Goal: Task Accomplishment & Management: Use online tool/utility

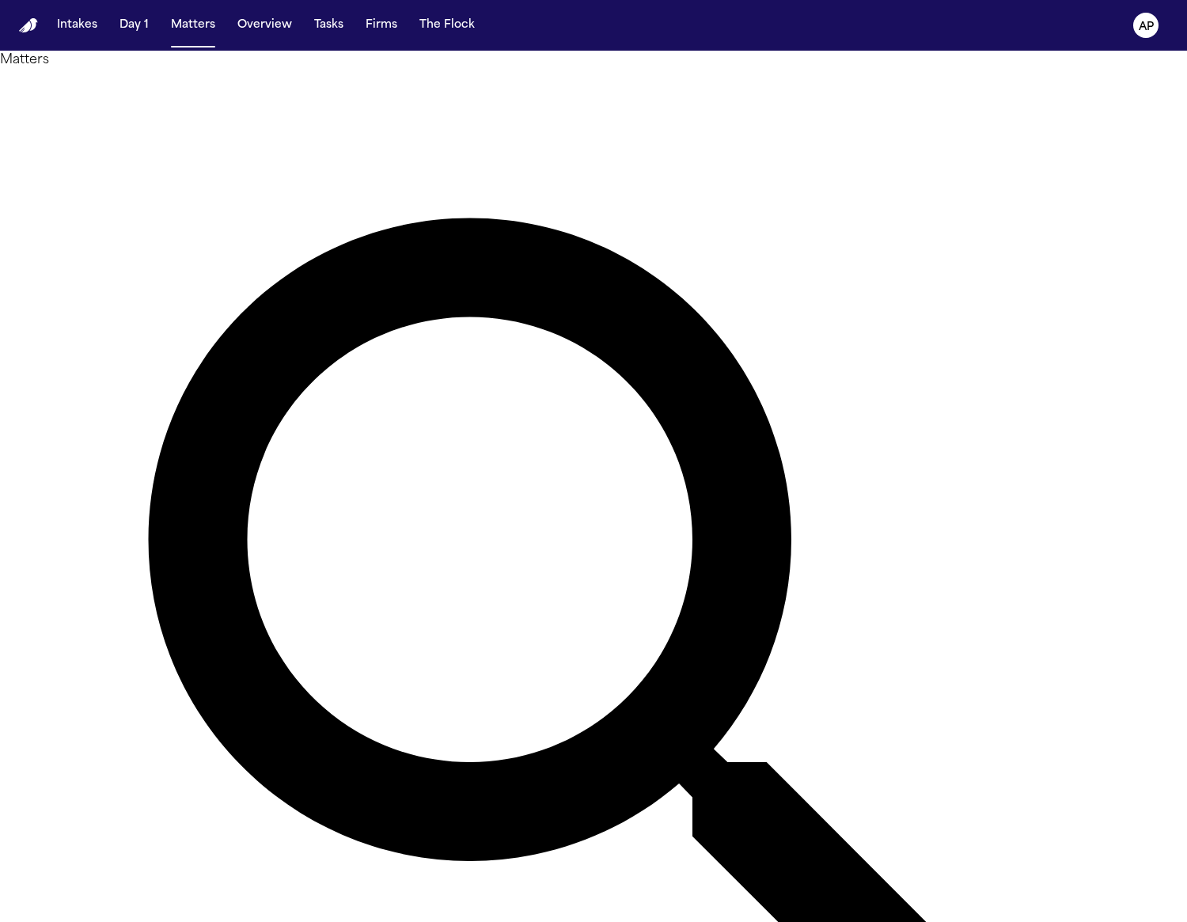
type input "*********"
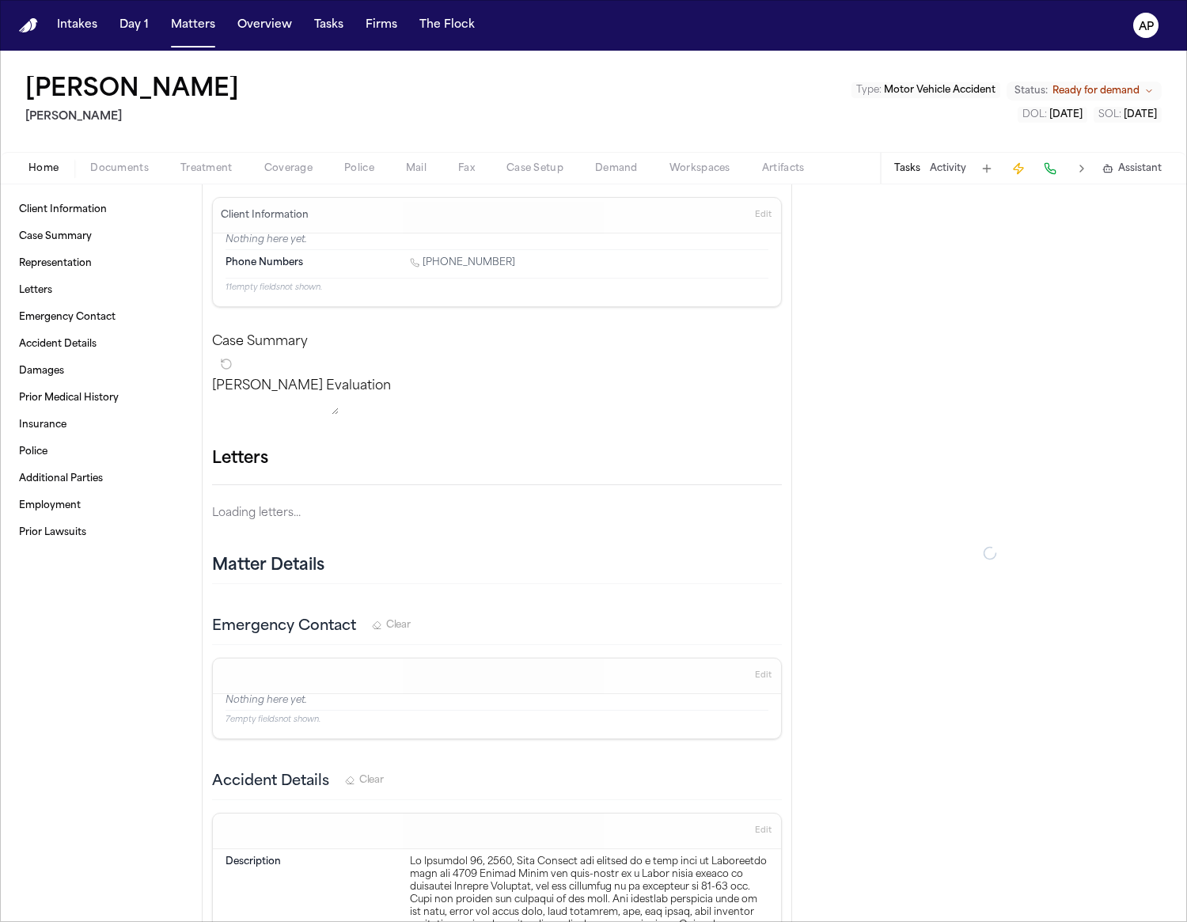
click at [113, 178] on div "Home Documents Treatment Coverage Police Mail Fax Case Setup Demand Workspaces …" at bounding box center [593, 168] width 1187 height 32
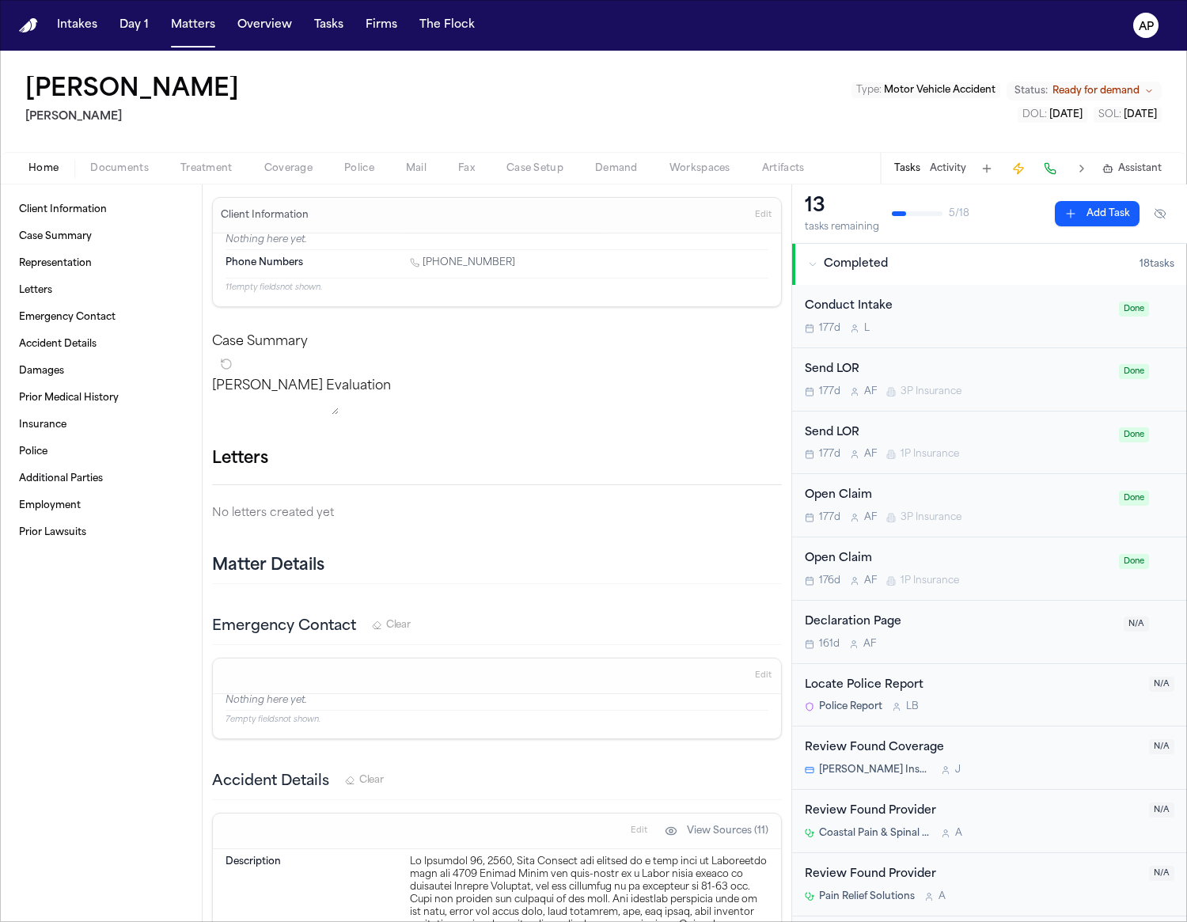
click at [113, 175] on button "Documents" at bounding box center [119, 168] width 90 height 19
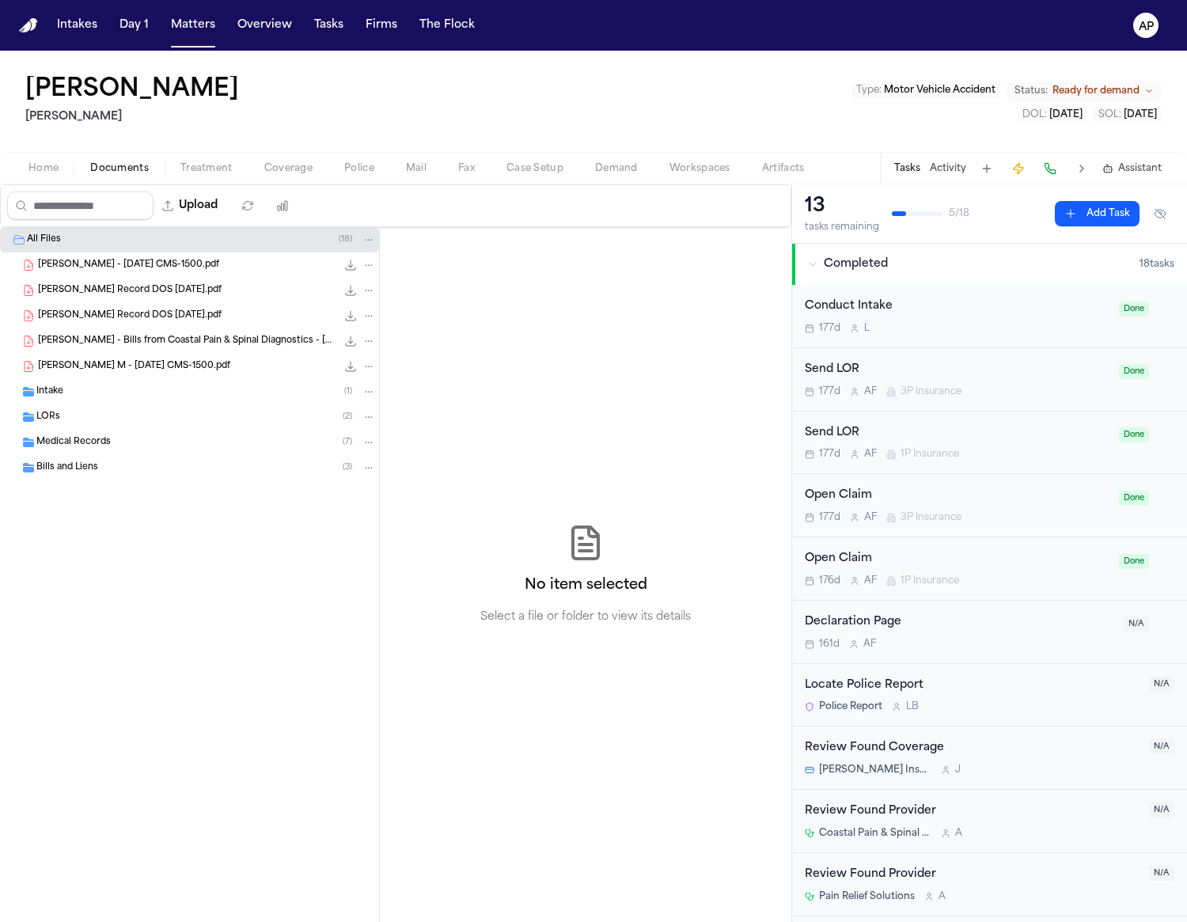
click at [142, 396] on div "Intake ( 1 )" at bounding box center [205, 391] width 339 height 14
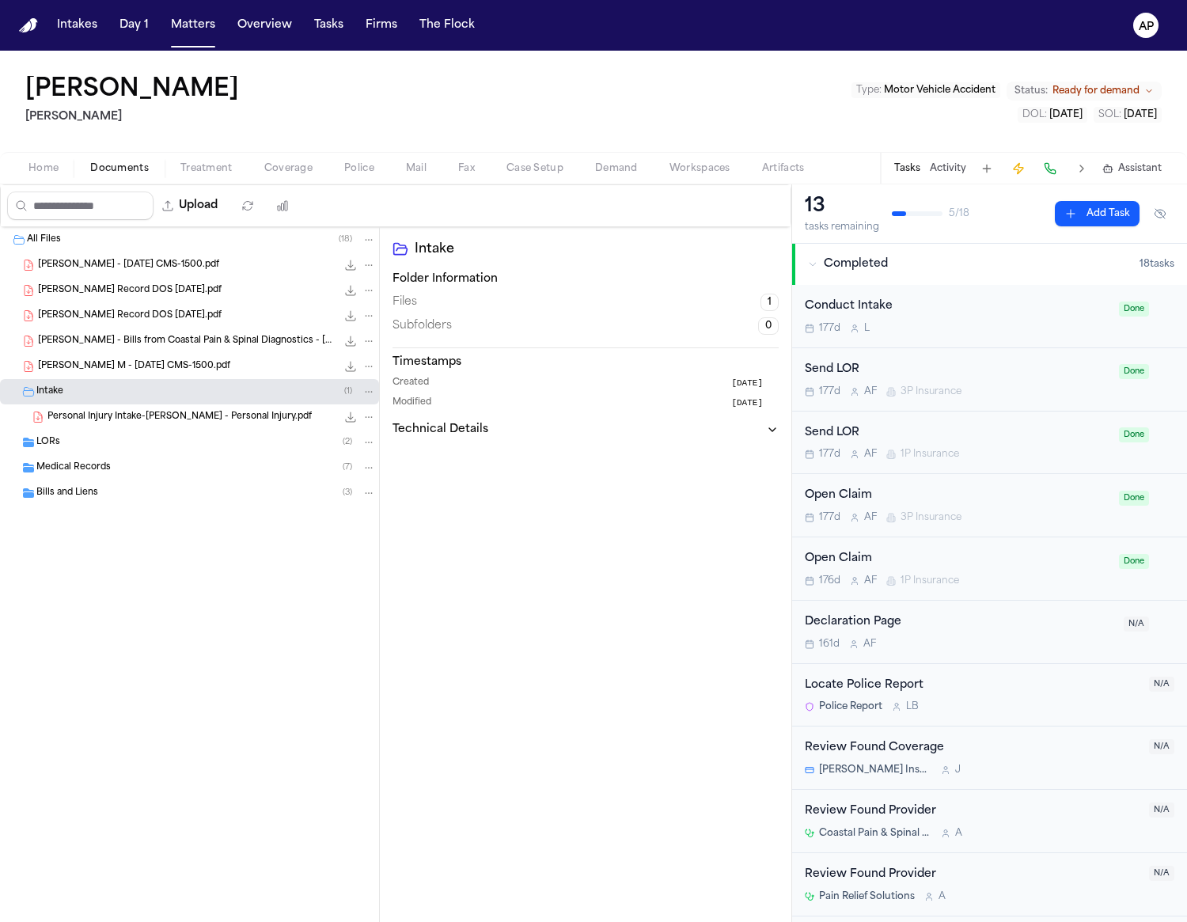
click at [132, 439] on div "LORs ( 2 )" at bounding box center [205, 442] width 339 height 14
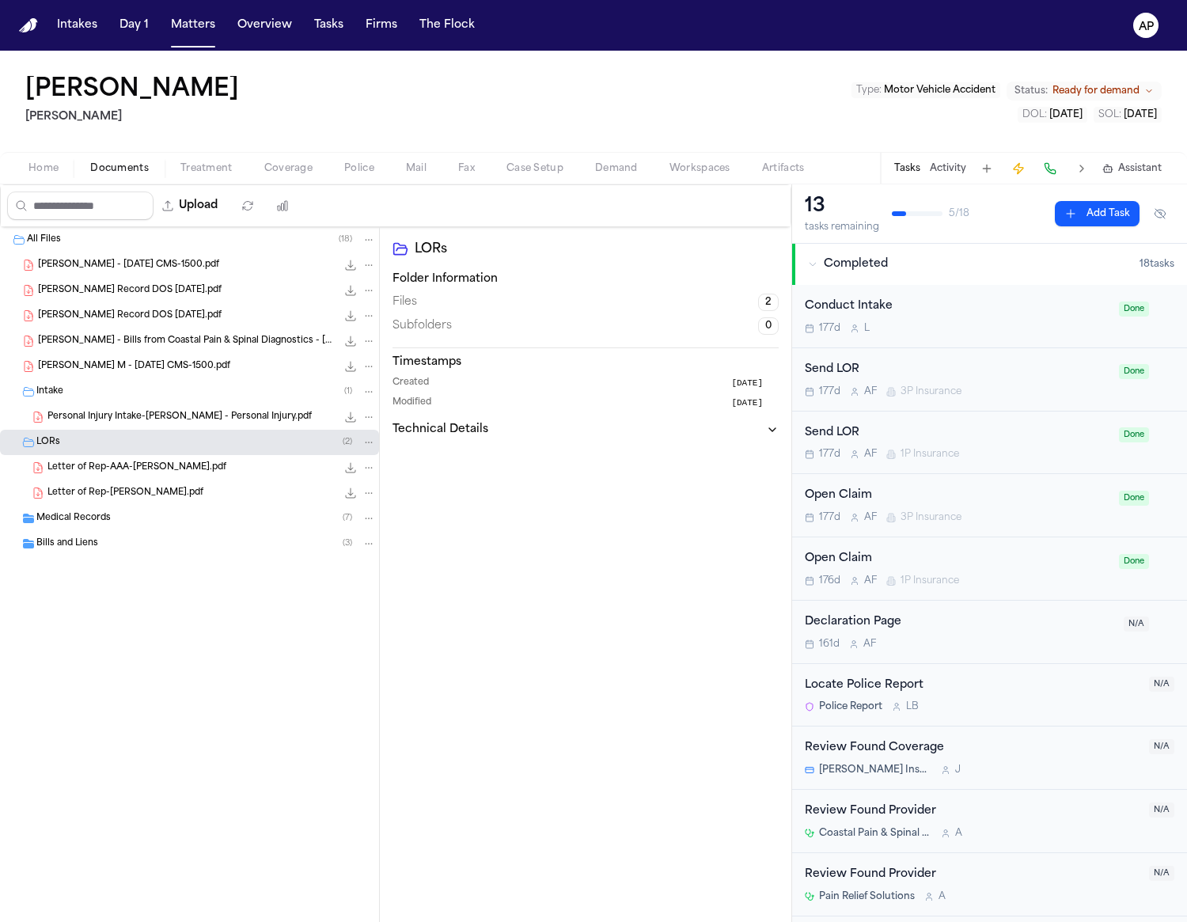
click at [143, 525] on div "Medical Records ( 7 )" at bounding box center [205, 518] width 339 height 14
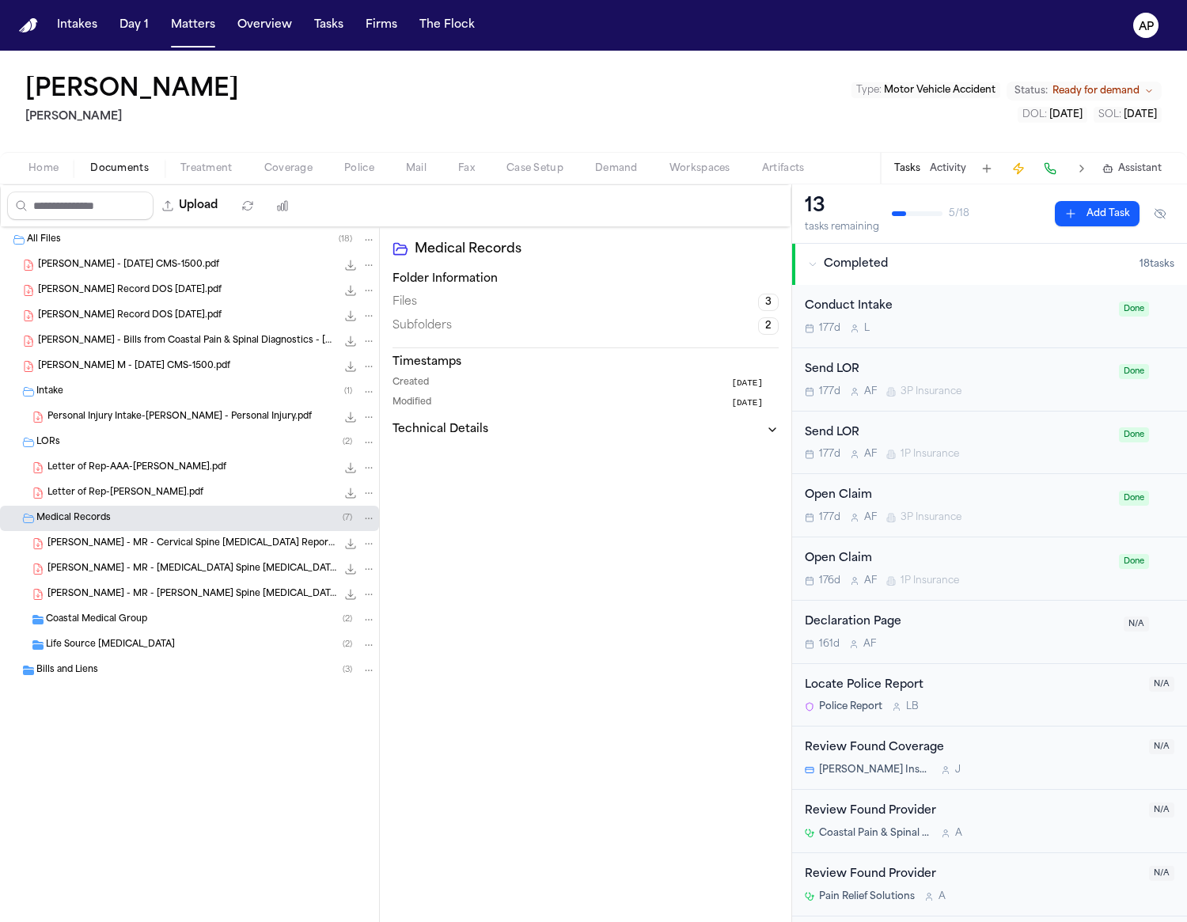
click at [159, 659] on div "Bills and Liens ( 3 )" at bounding box center [189, 669] width 379 height 25
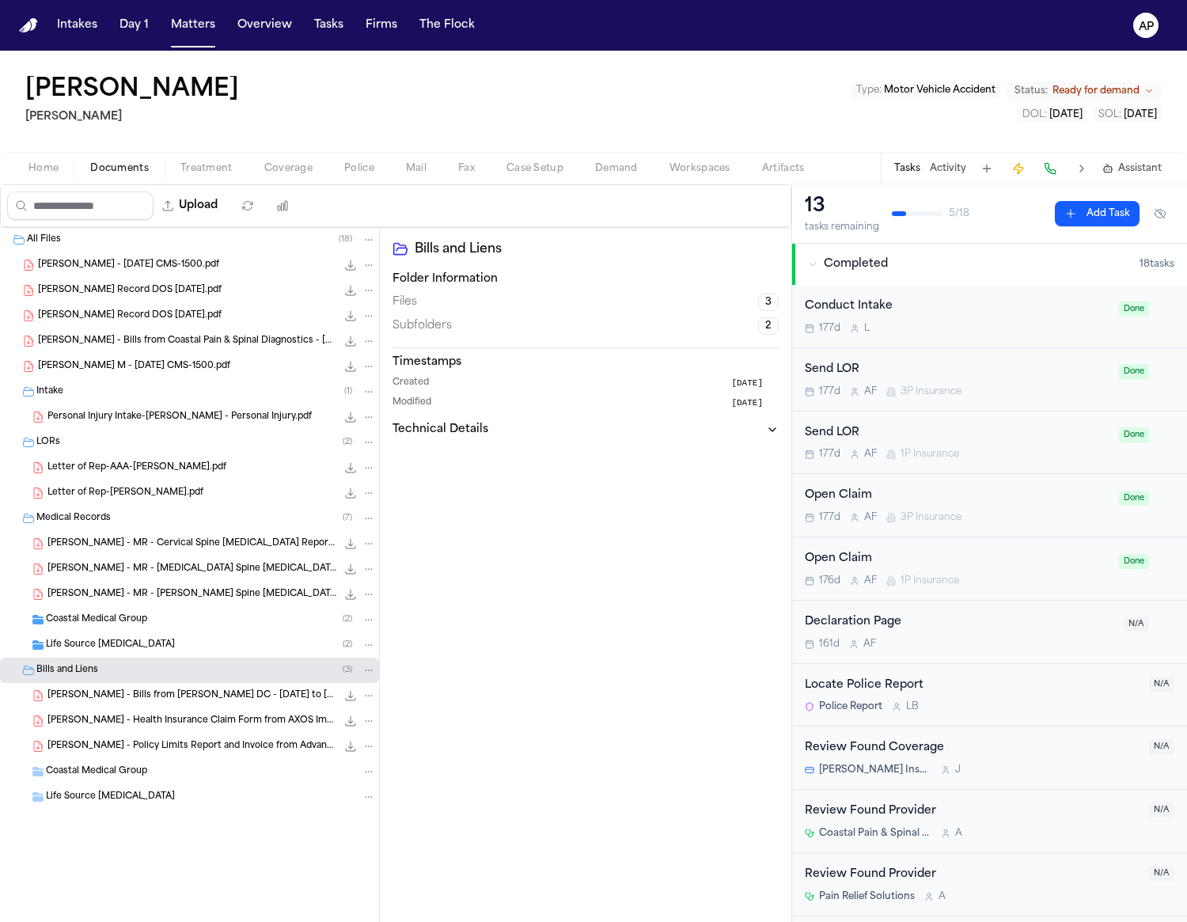
click at [157, 645] on div "Life Source [MEDICAL_DATA] ( 2 )" at bounding box center [211, 645] width 330 height 14
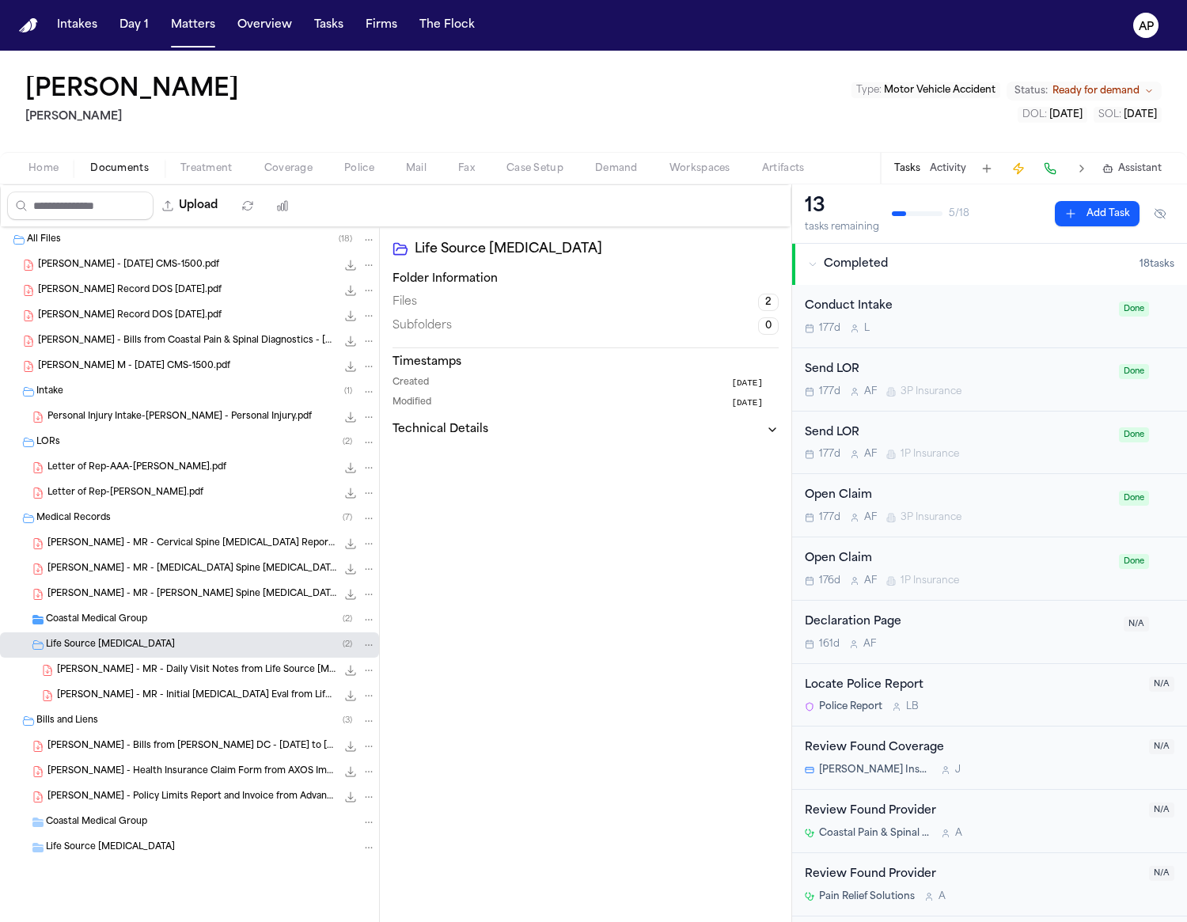
click at [151, 629] on div "Coastal Medical Group ( 2 )" at bounding box center [189, 619] width 379 height 25
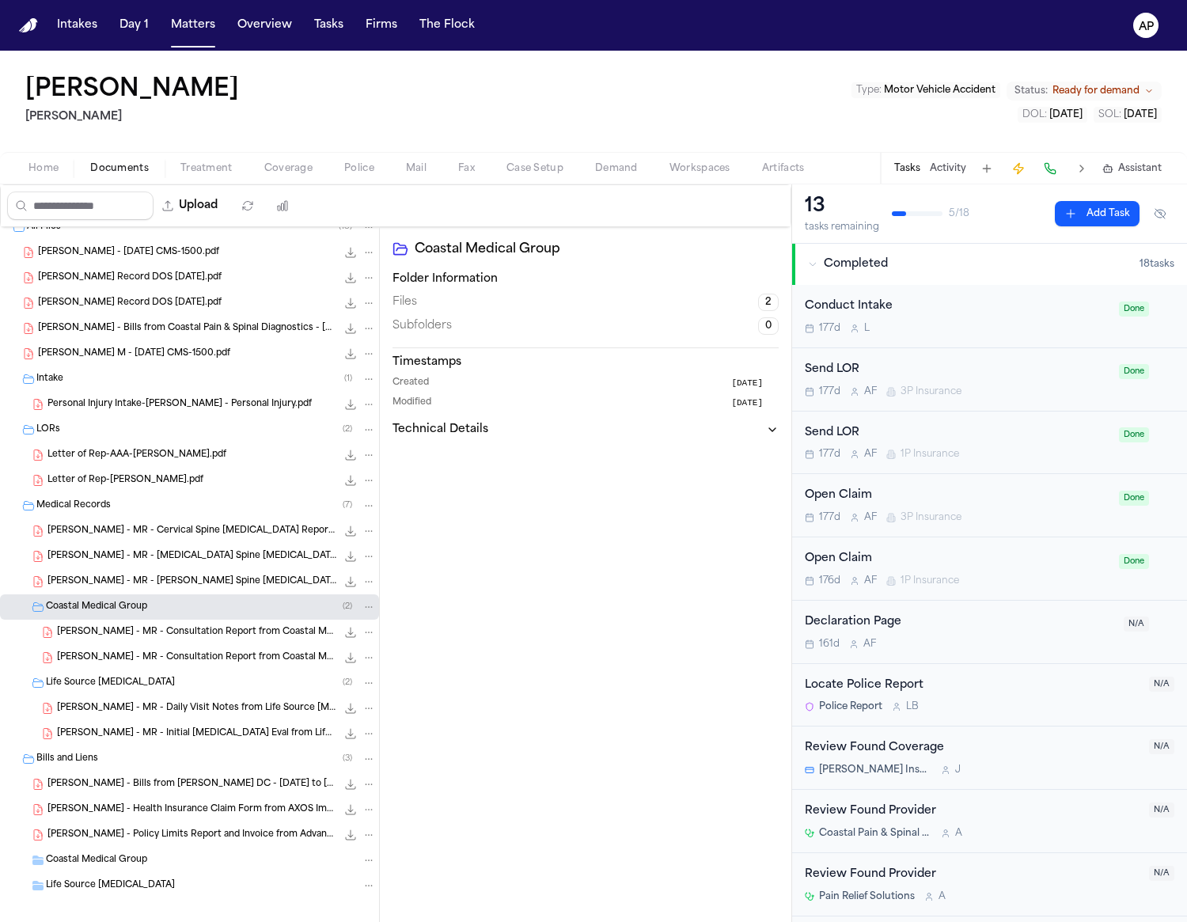
scroll to position [25, 0]
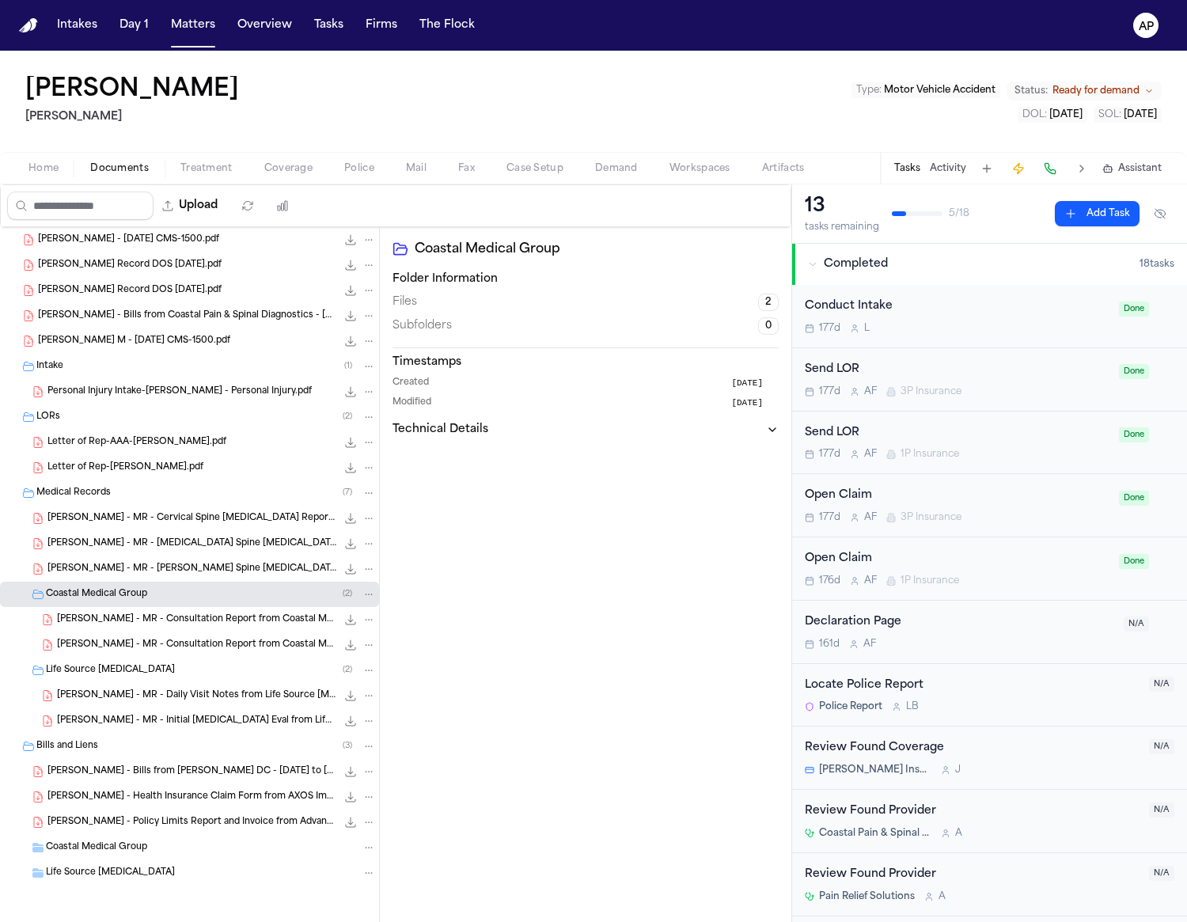
click at [192, 41] on nav "Intakes Day 1 Matters Overview Tasks Firms The Flock AP" at bounding box center [593, 25] width 1187 height 51
click at [191, 38] on button "Matters" at bounding box center [193, 25] width 57 height 28
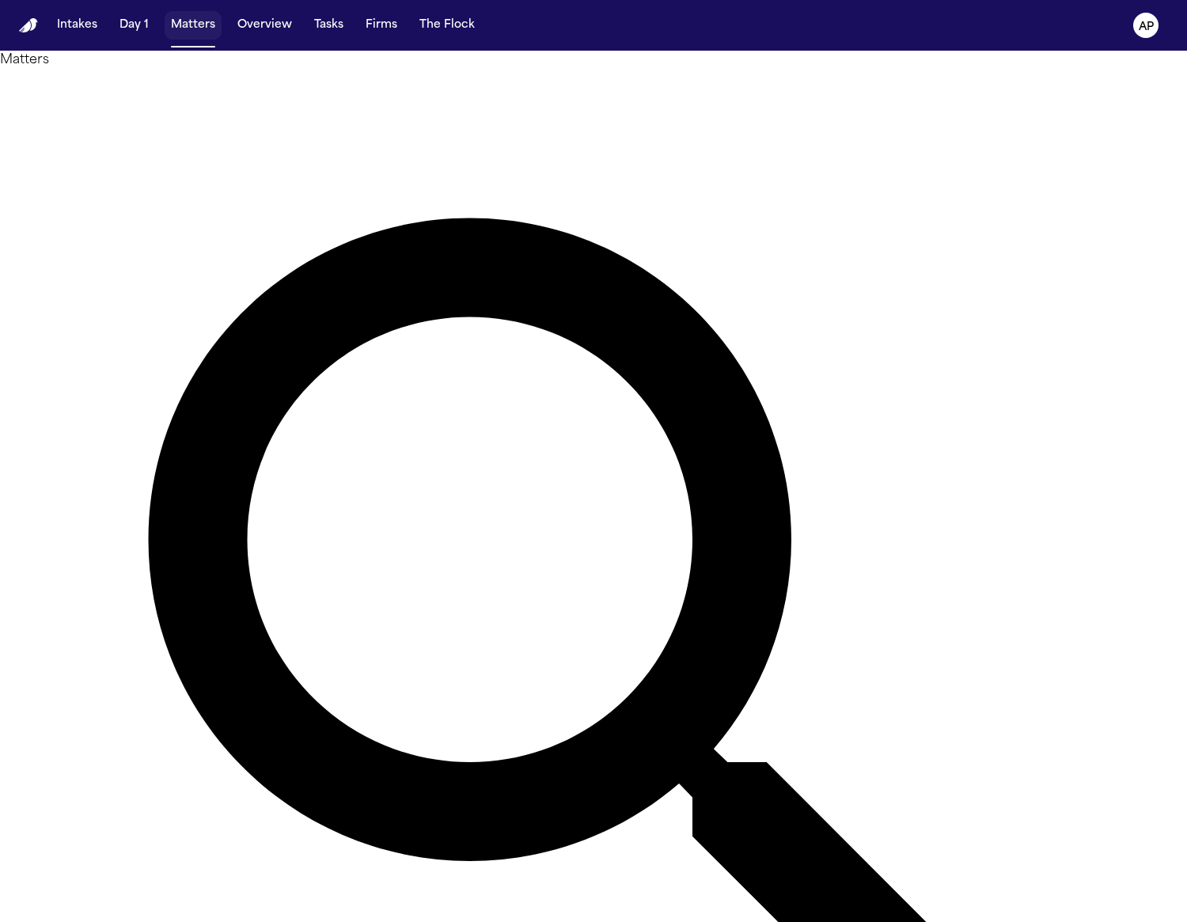
click at [191, 37] on button "Matters" at bounding box center [193, 25] width 57 height 28
type input "*"
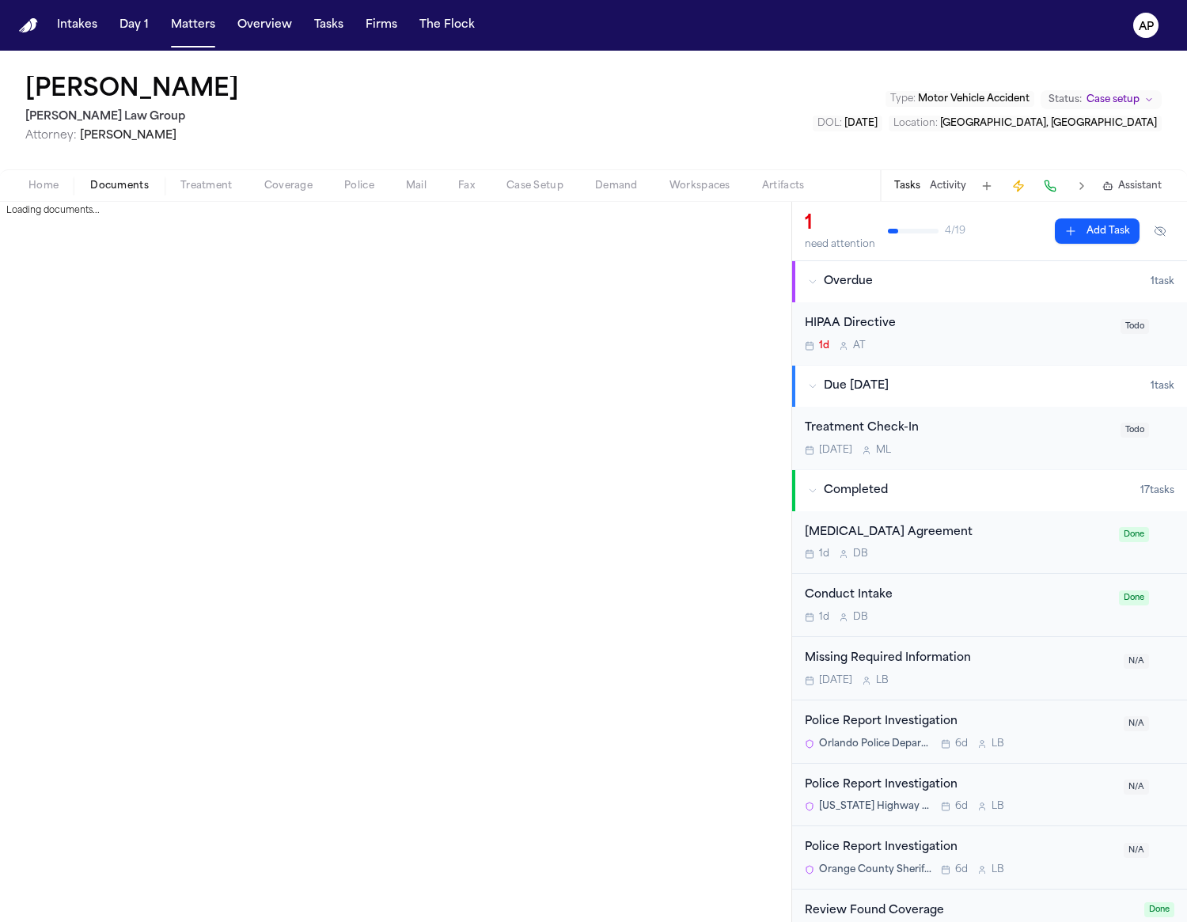
click at [132, 191] on button "Documents" at bounding box center [119, 185] width 90 height 19
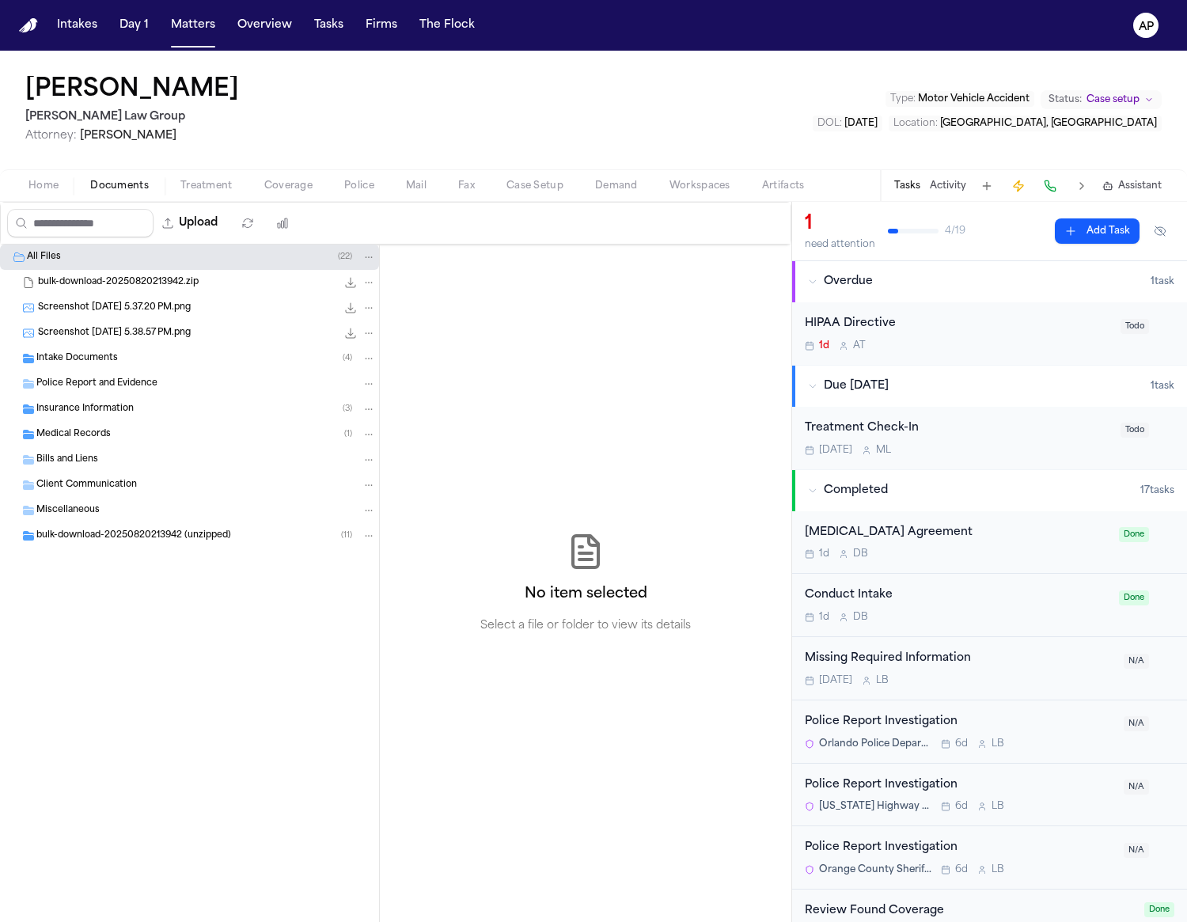
click at [236, 354] on div "Intake Documents ( 4 )" at bounding box center [205, 358] width 339 height 14
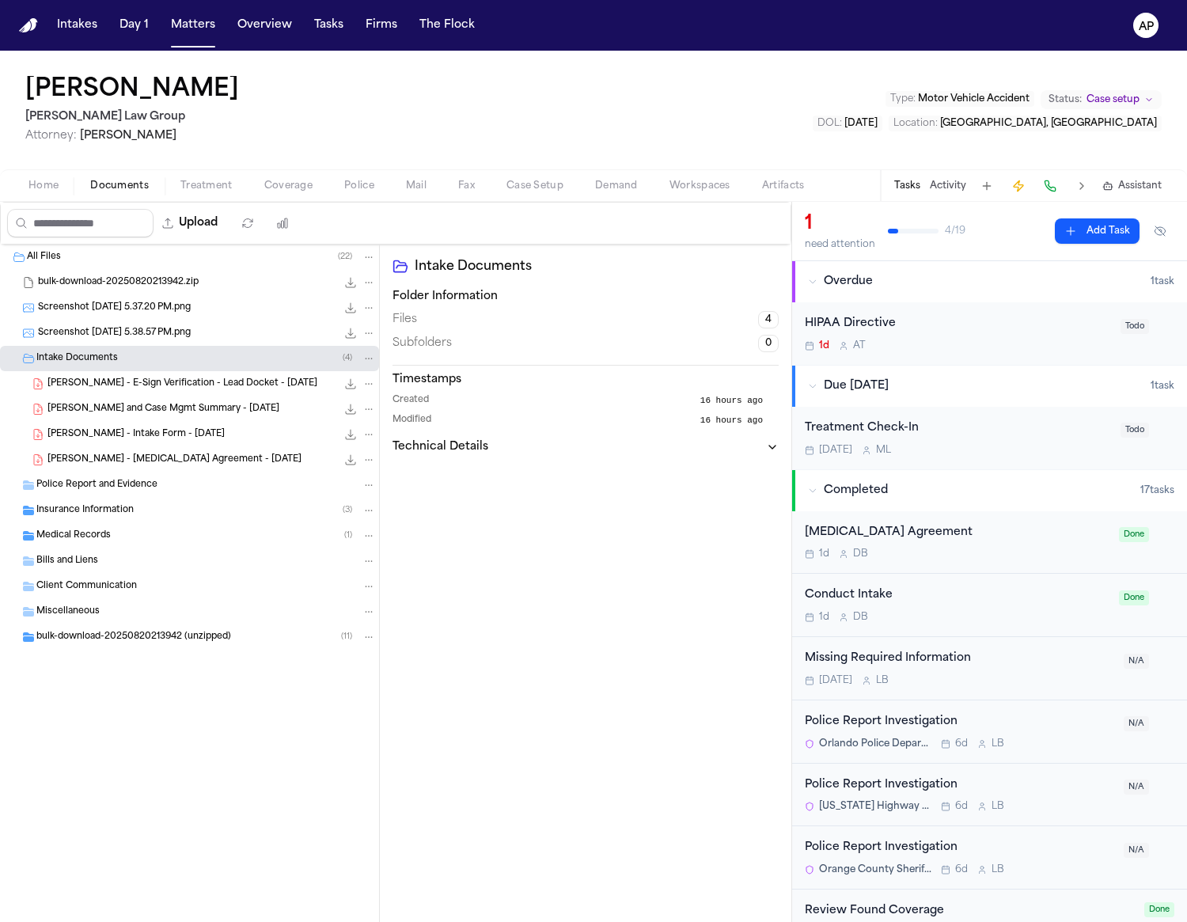
click at [153, 510] on div "Insurance Information ( 3 )" at bounding box center [205, 510] width 339 height 14
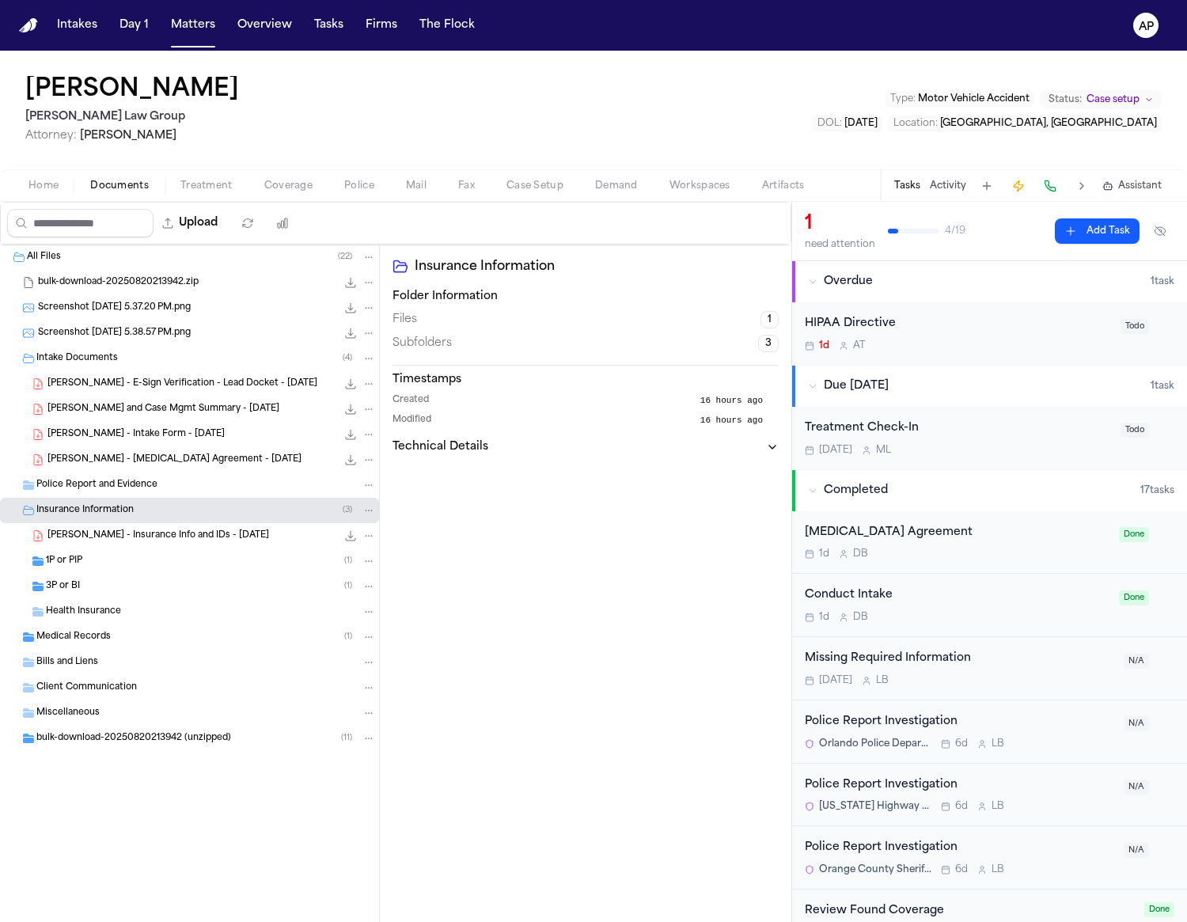
click at [182, 569] on div "1P or PIP ( 1 )" at bounding box center [189, 560] width 379 height 25
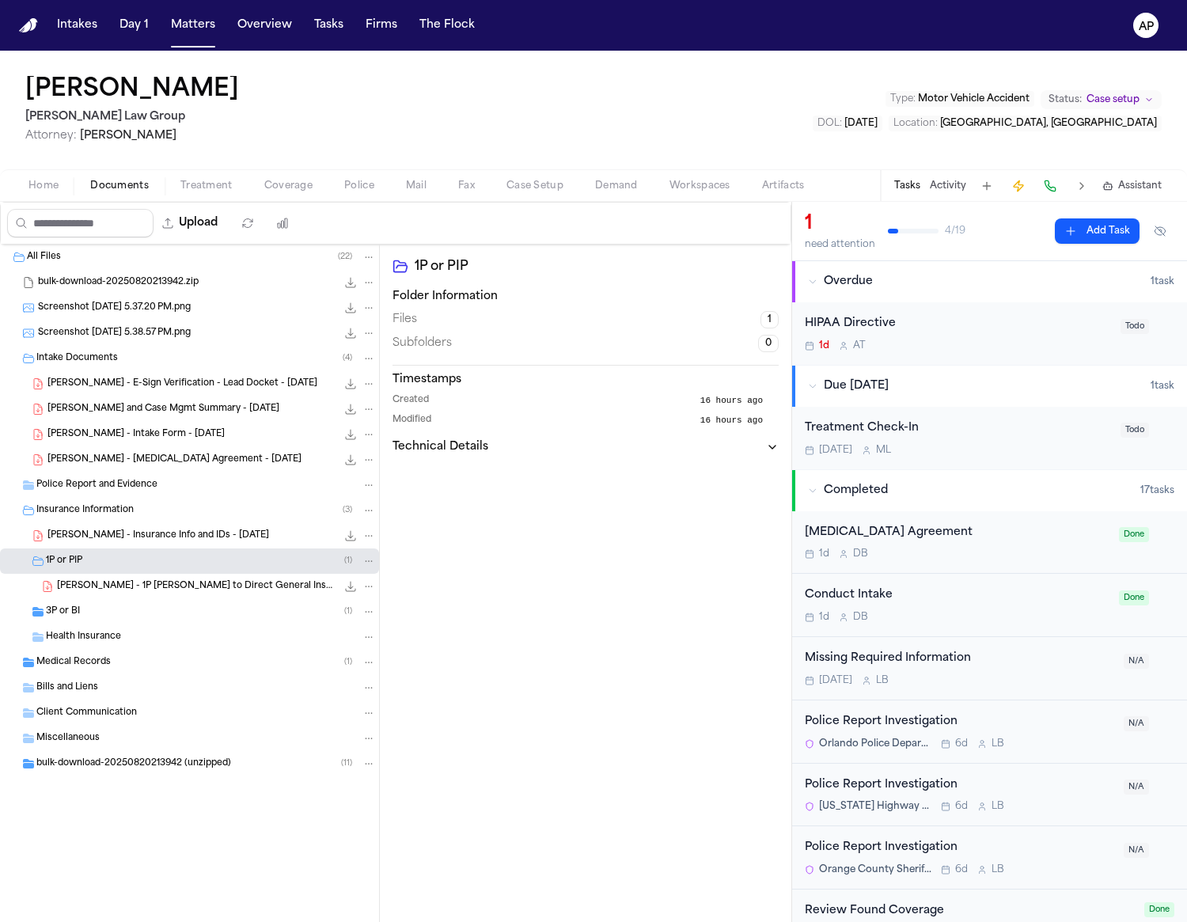
click at [191, 757] on span "bulk-download-20250820213942 (unzipped)" at bounding box center [133, 763] width 195 height 13
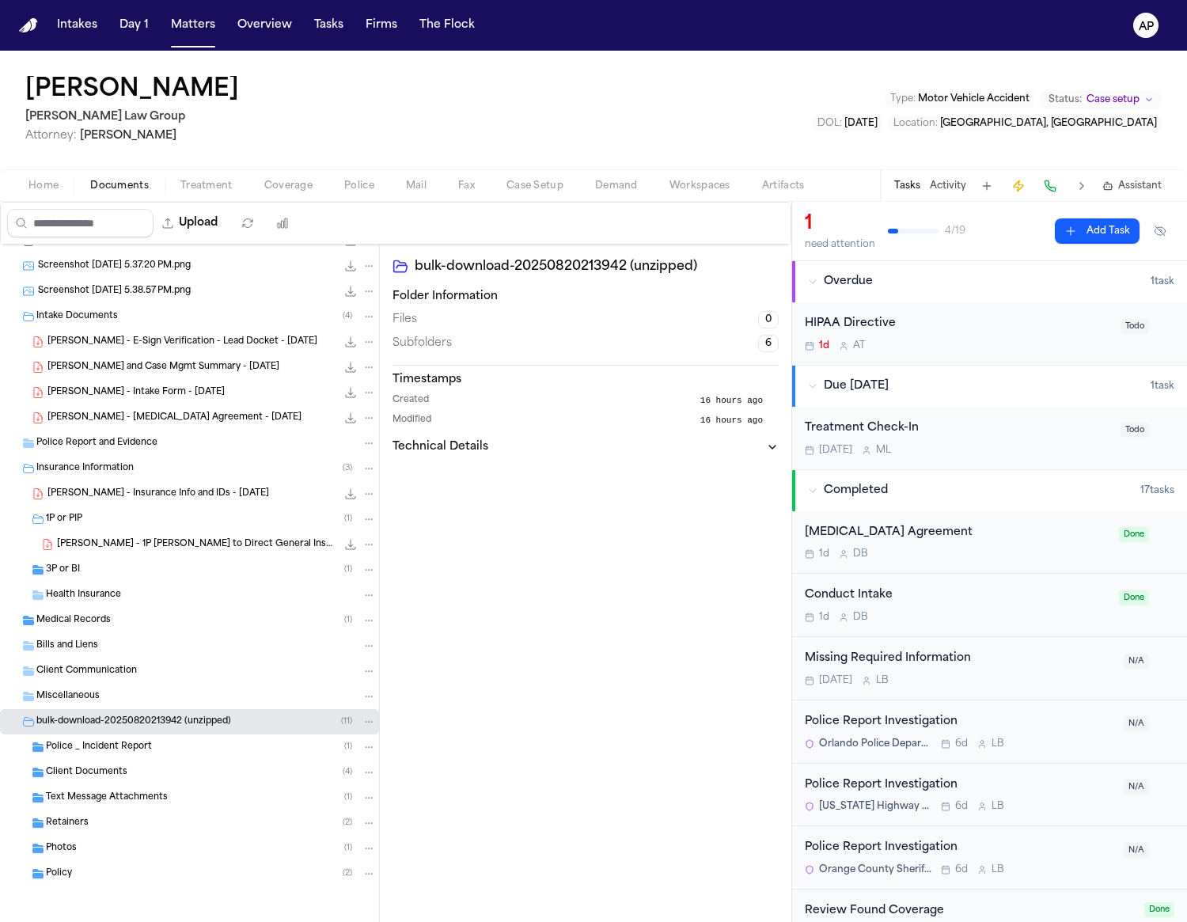
click at [157, 748] on div "Police _ Incident Report ( 1 )" at bounding box center [211, 747] width 330 height 14
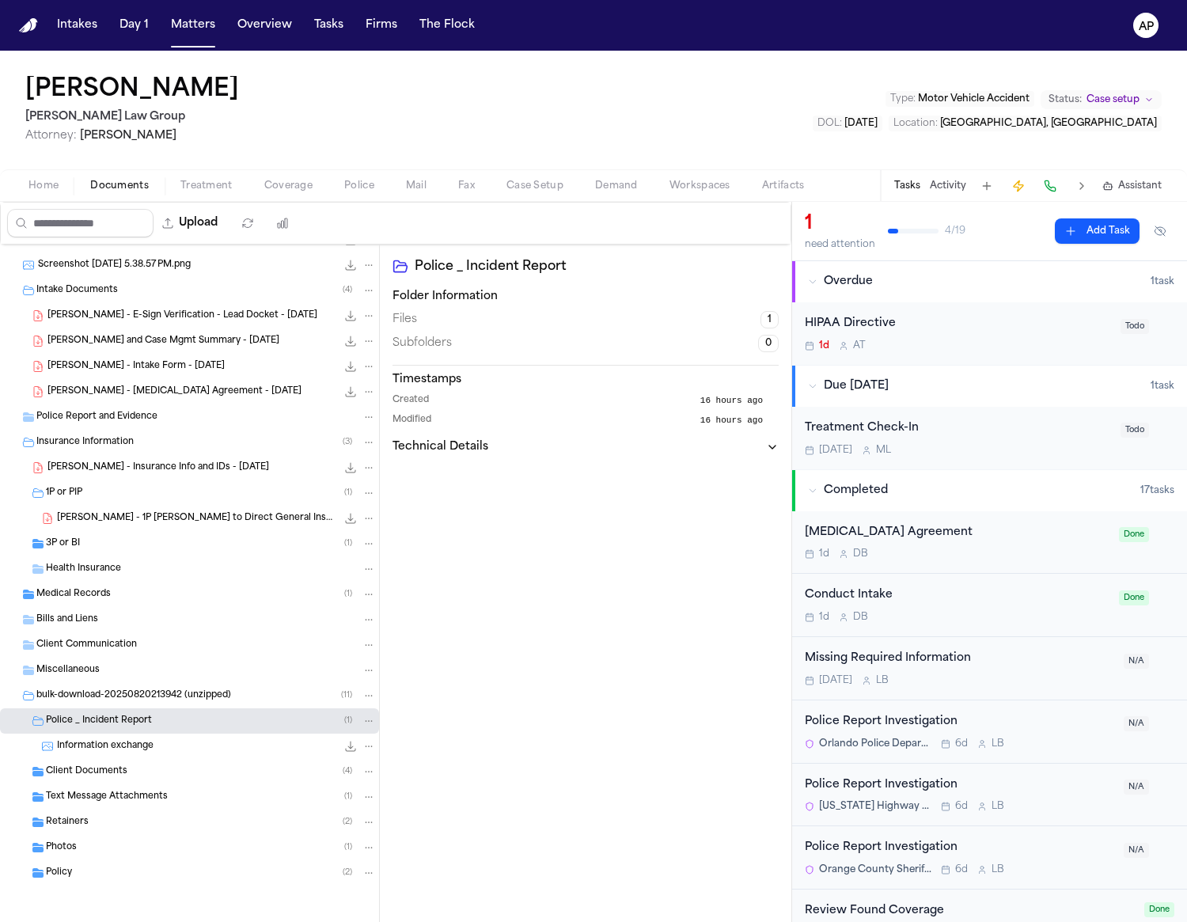
click at [159, 764] on div "Client Documents ( 4 )" at bounding box center [211, 771] width 330 height 14
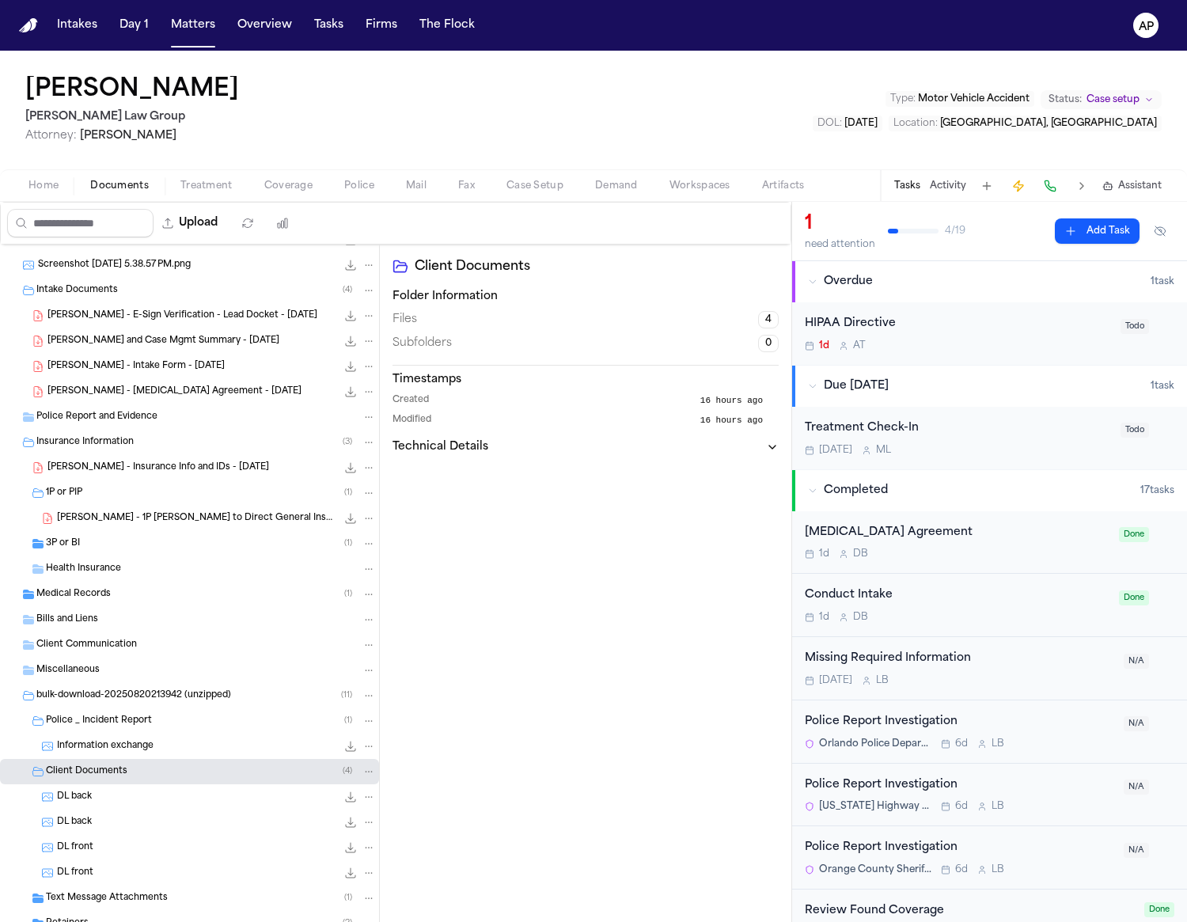
click at [169, 805] on div "DL back 181.9 KB • PNG" at bounding box center [216, 797] width 319 height 16
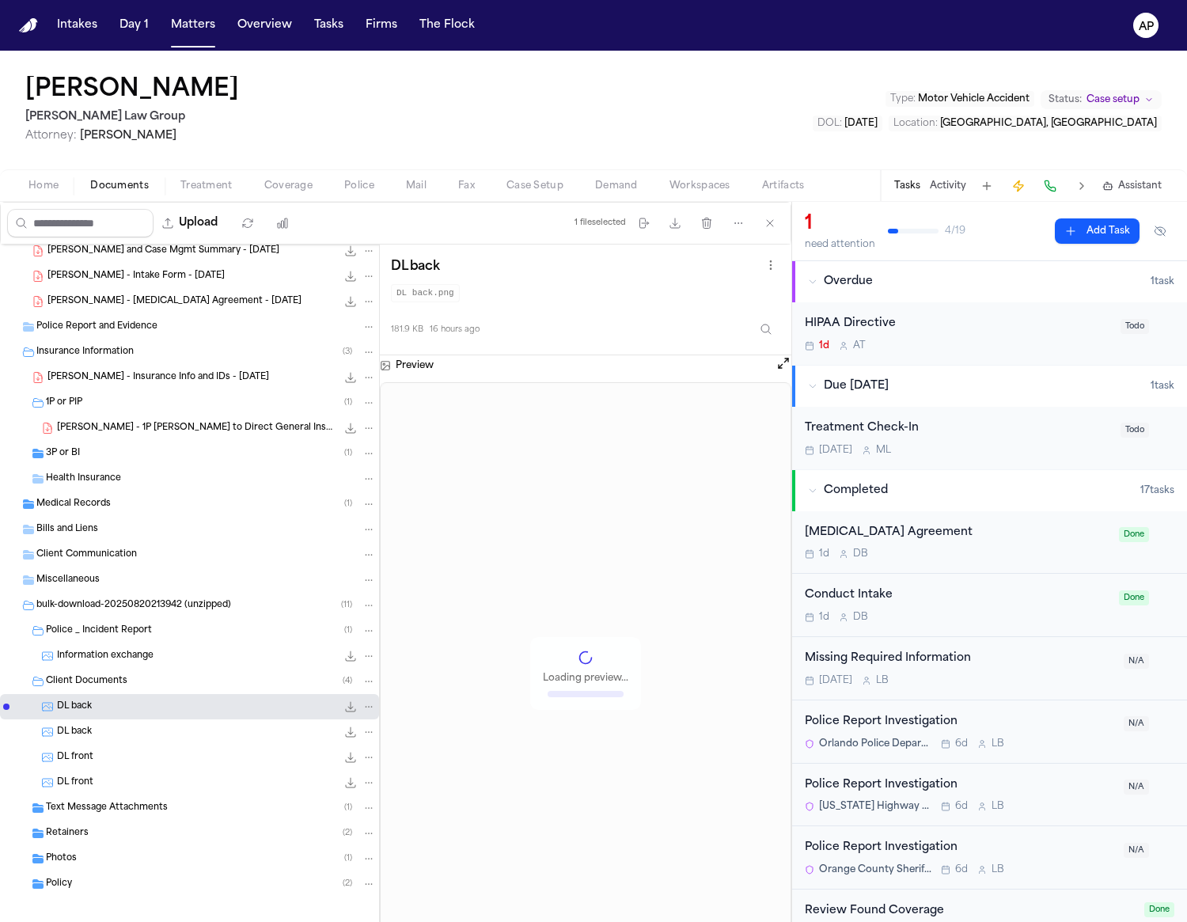
scroll to position [169, 0]
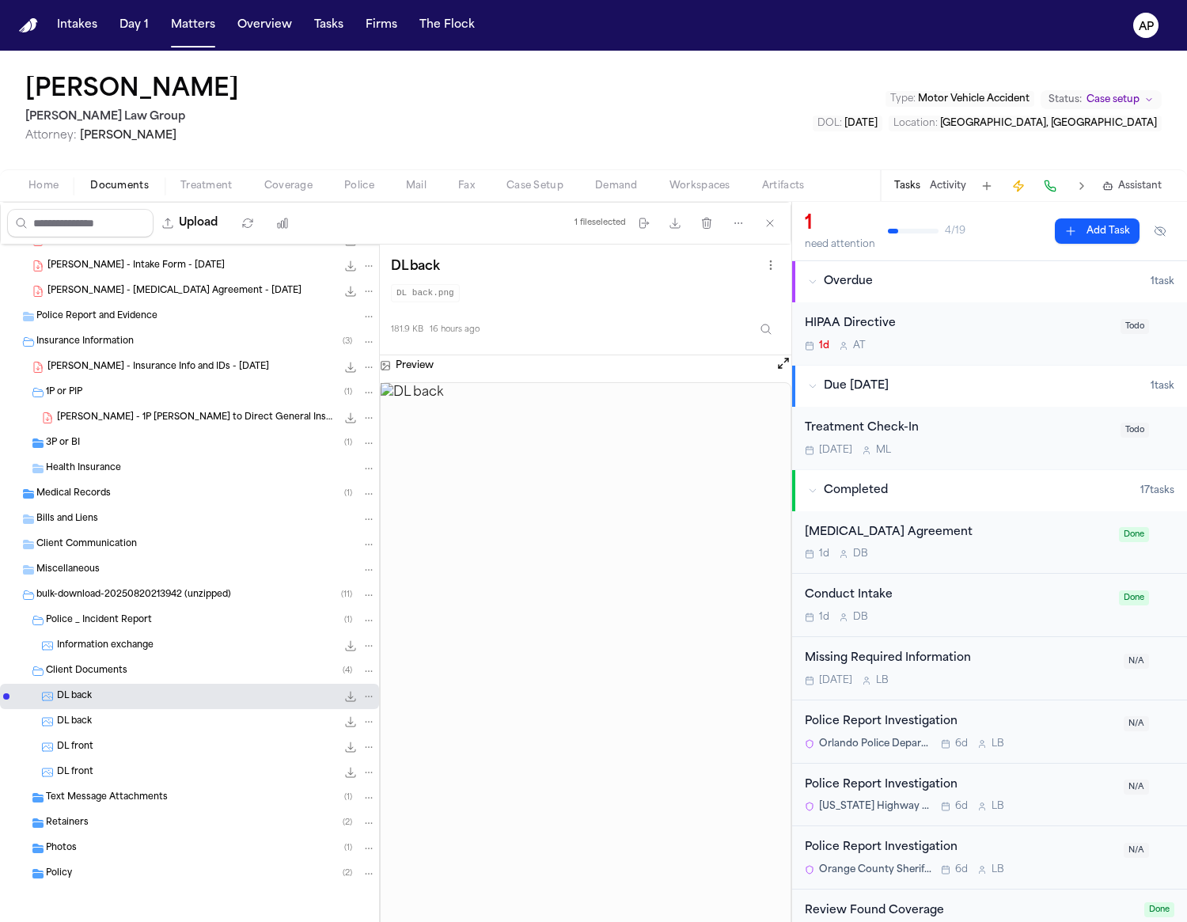
click at [169, 797] on div "Text Message Attachments ( 1 )" at bounding box center [211, 797] width 330 height 14
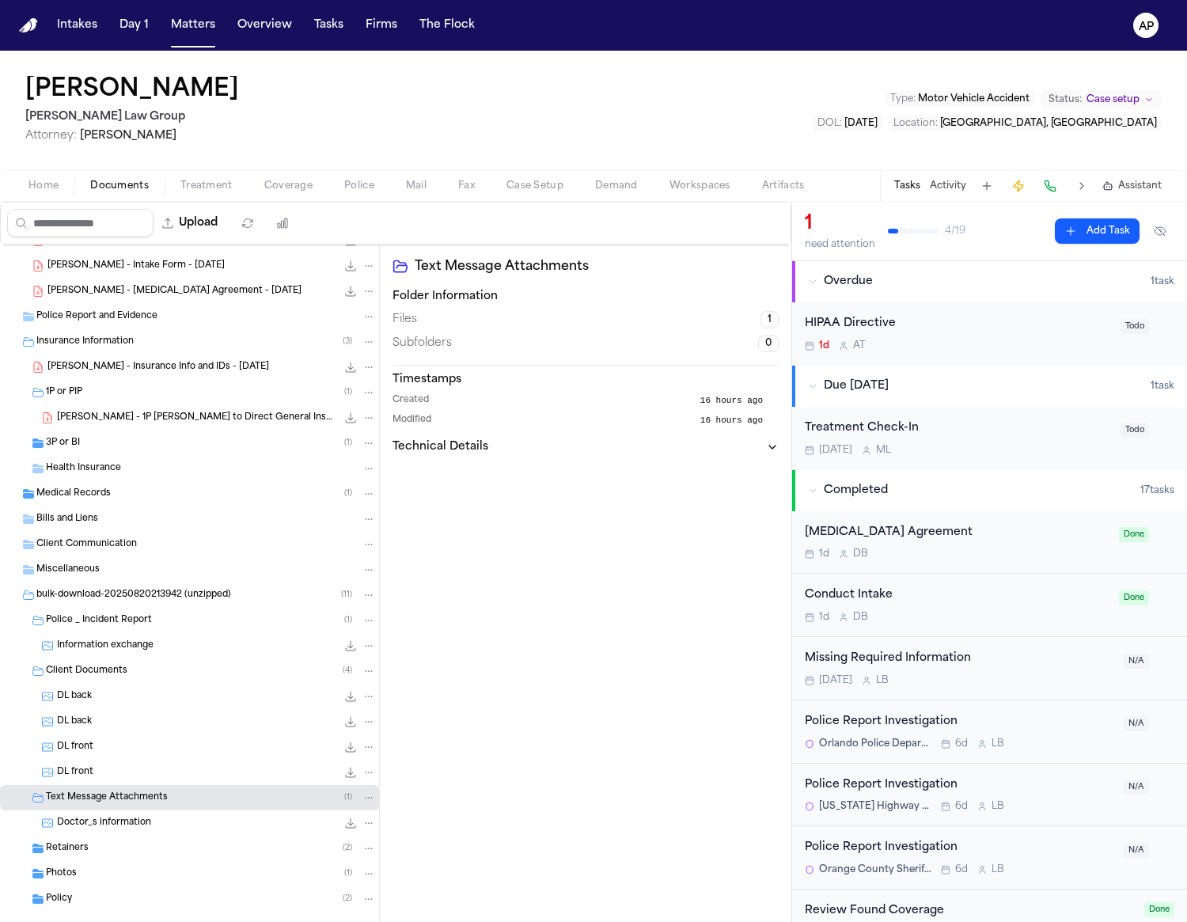
click at [165, 840] on div "Retainers ( 2 )" at bounding box center [189, 847] width 379 height 25
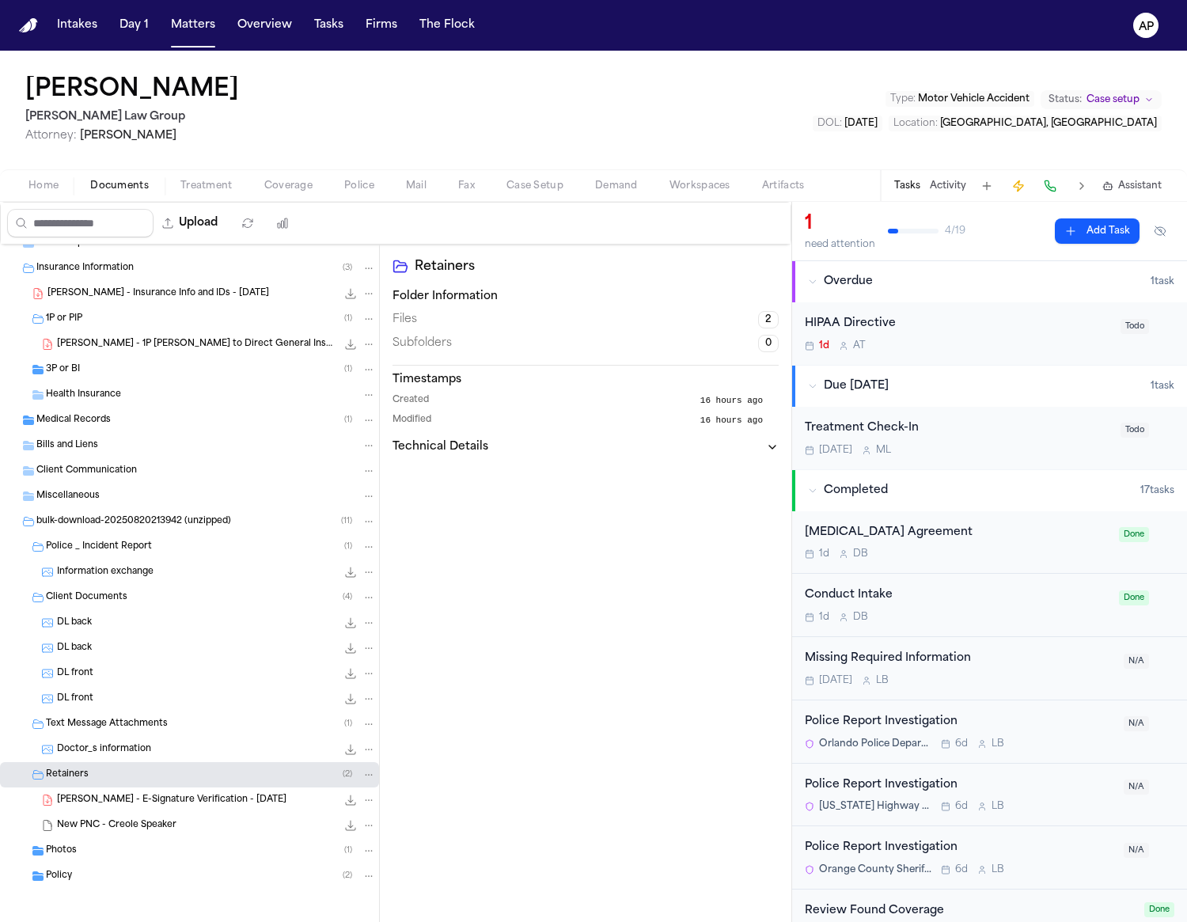
scroll to position [245, 0]
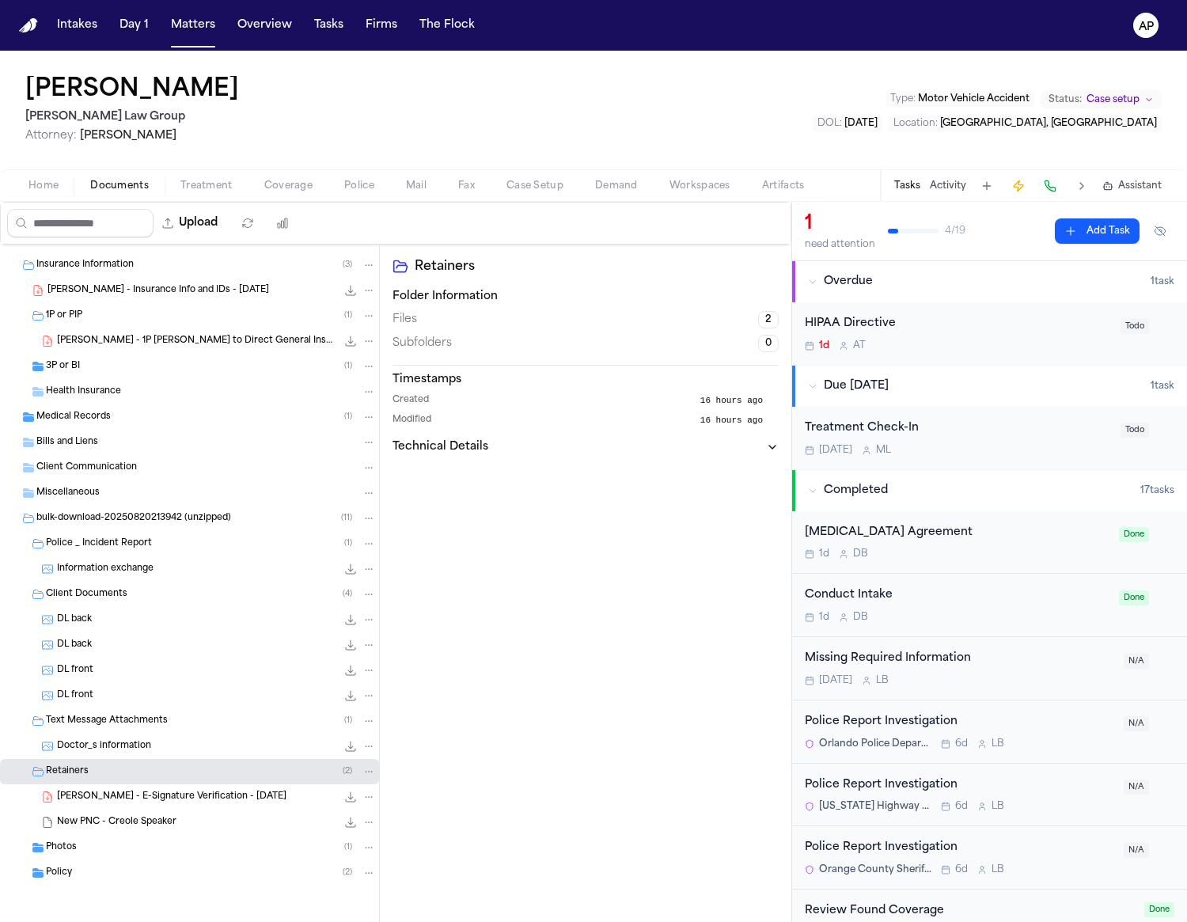
click at [207, 851] on div "Photos ( 1 )" at bounding box center [211, 847] width 330 height 14
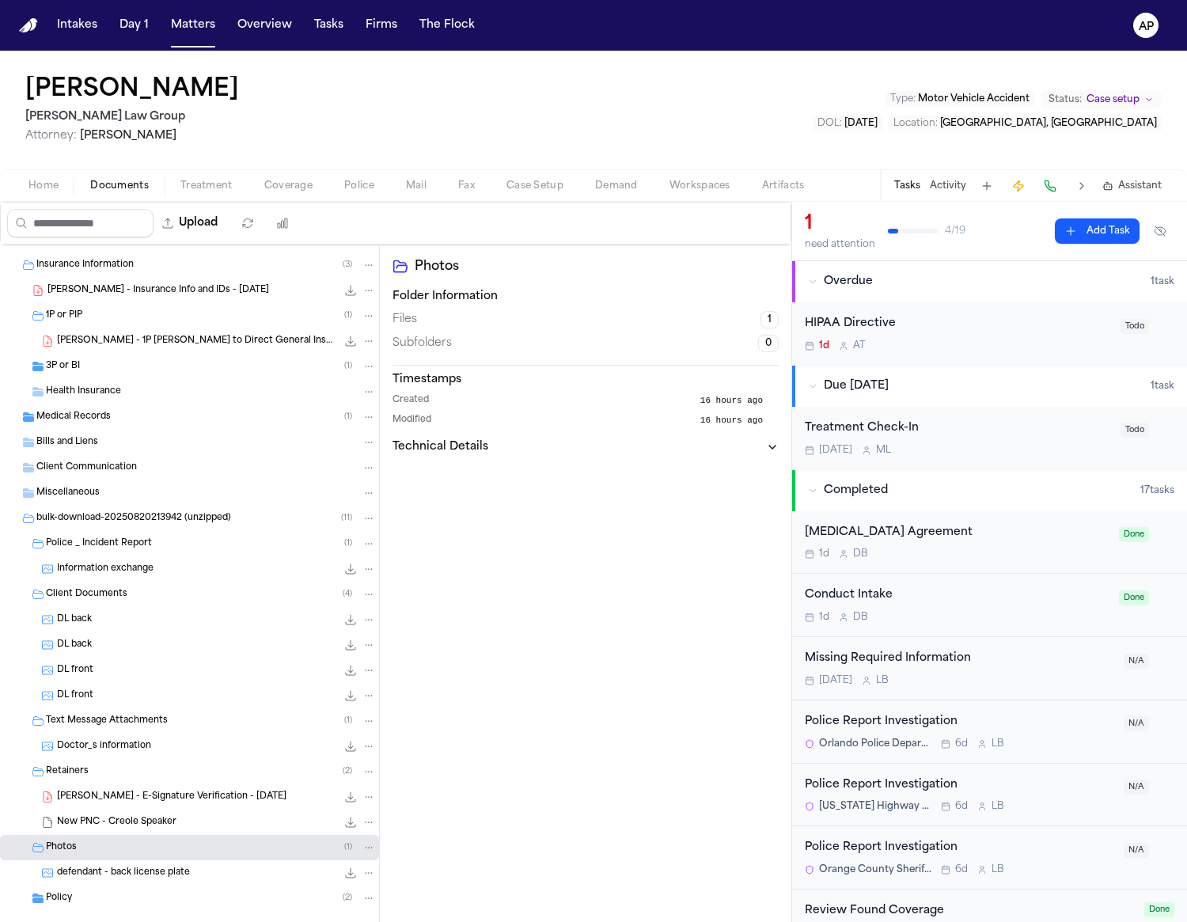
click at [199, 824] on div "New PNC - Creole Speaker 2.4 MB • MSG" at bounding box center [216, 822] width 319 height 16
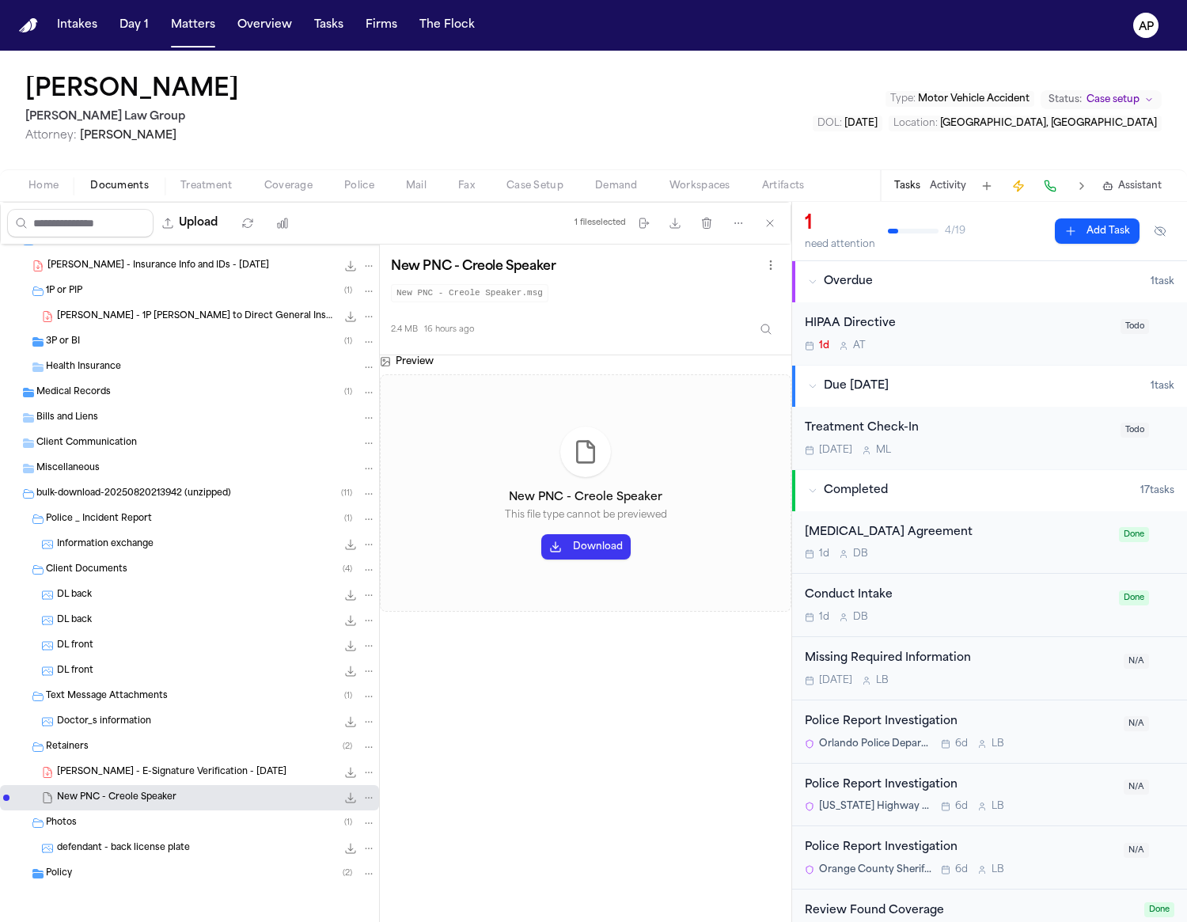
scroll to position [271, 0]
click at [156, 871] on div "Policy ( 2 )" at bounding box center [211, 872] width 330 height 14
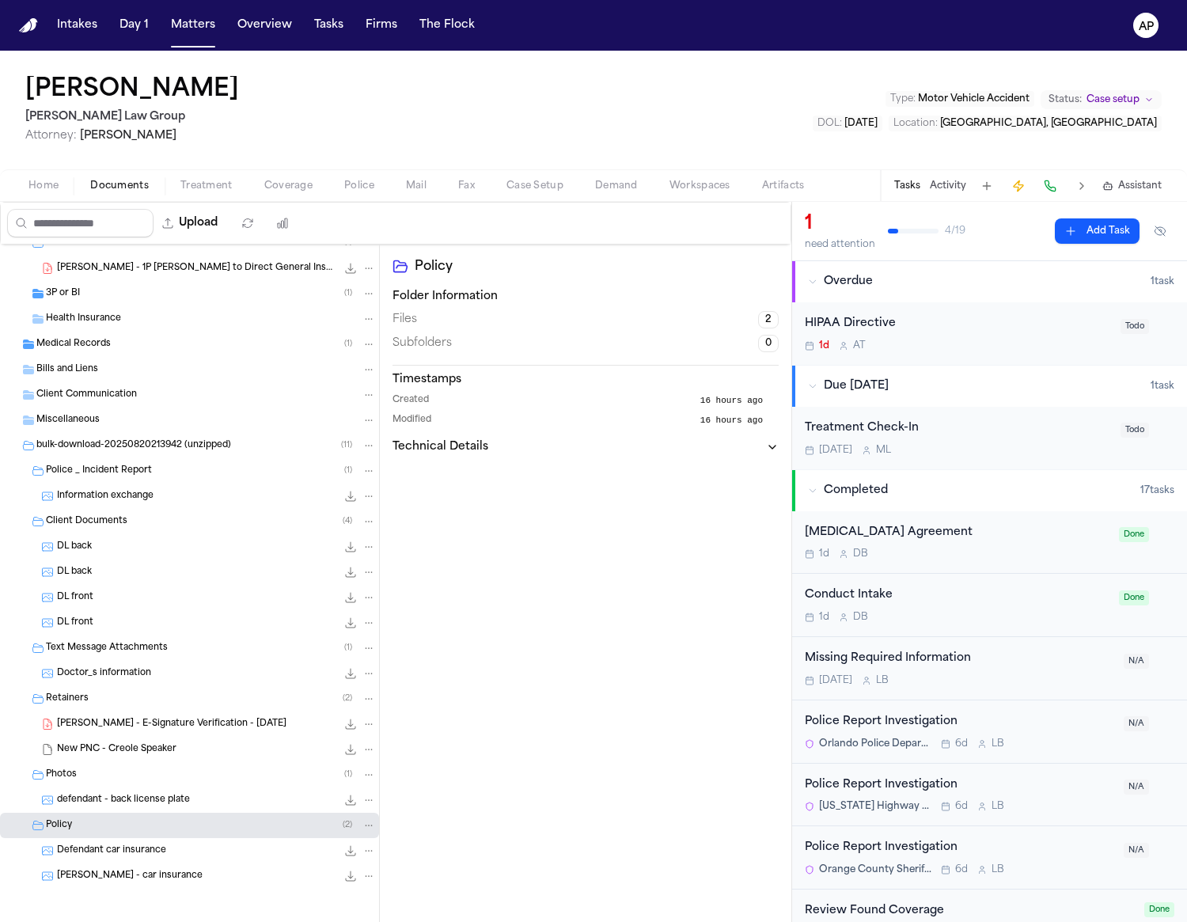
scroll to position [321, 0]
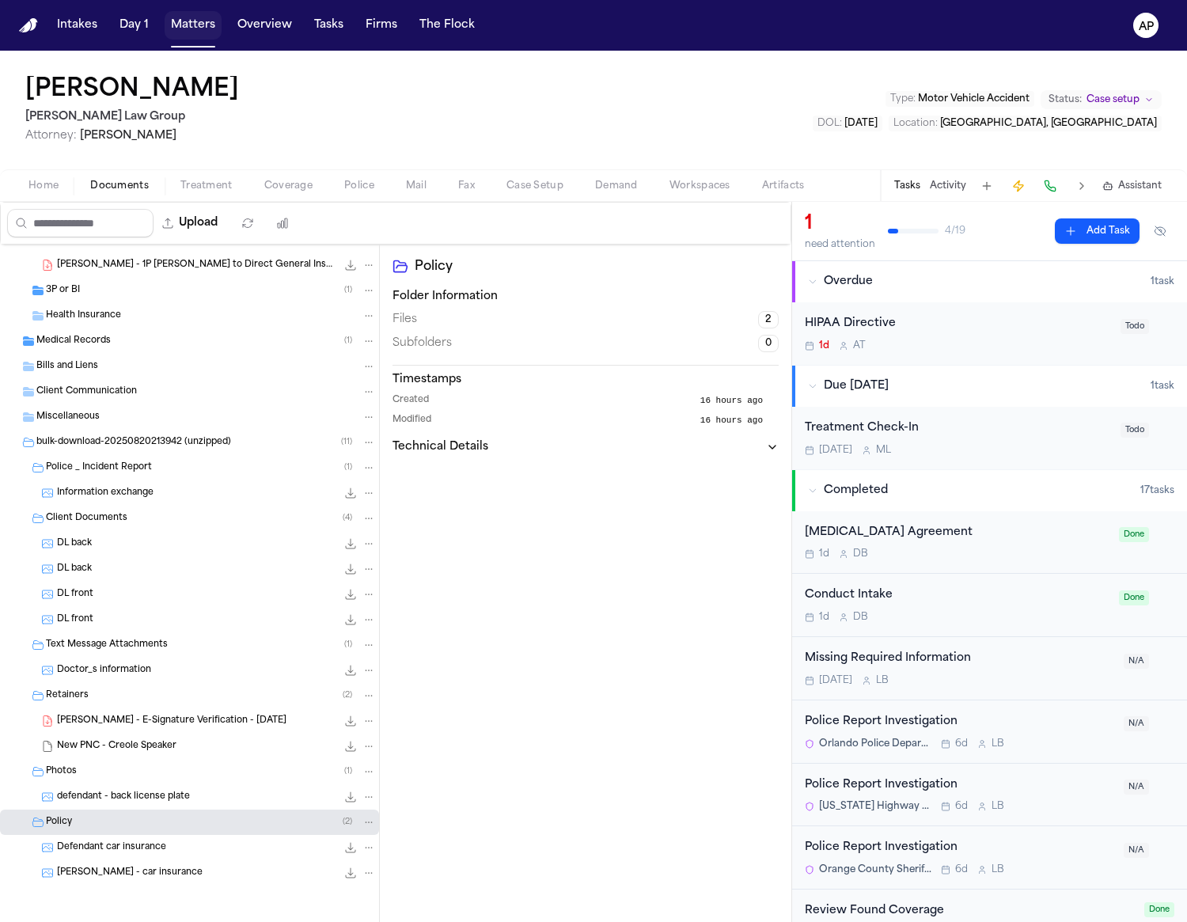
click at [187, 32] on button "Matters" at bounding box center [193, 25] width 57 height 28
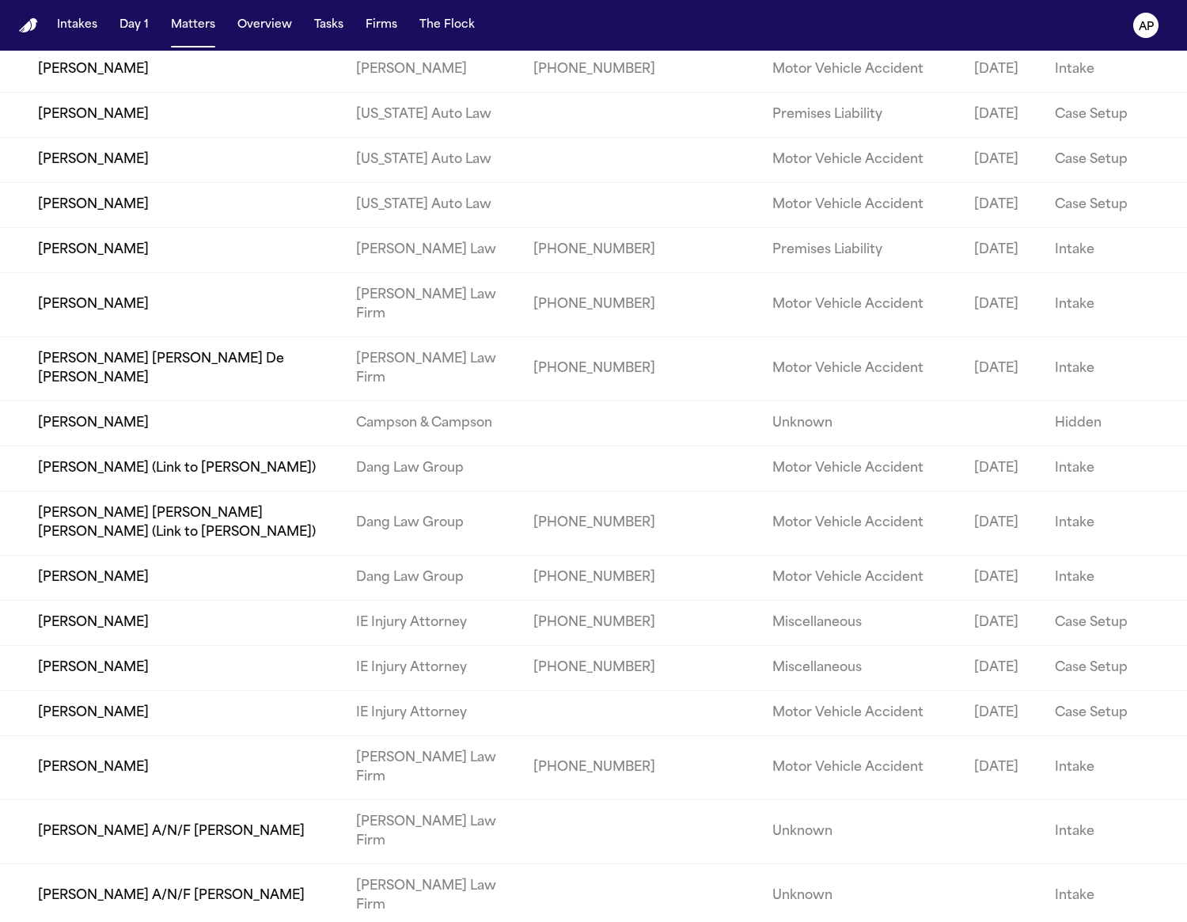
scroll to position [8276, 0]
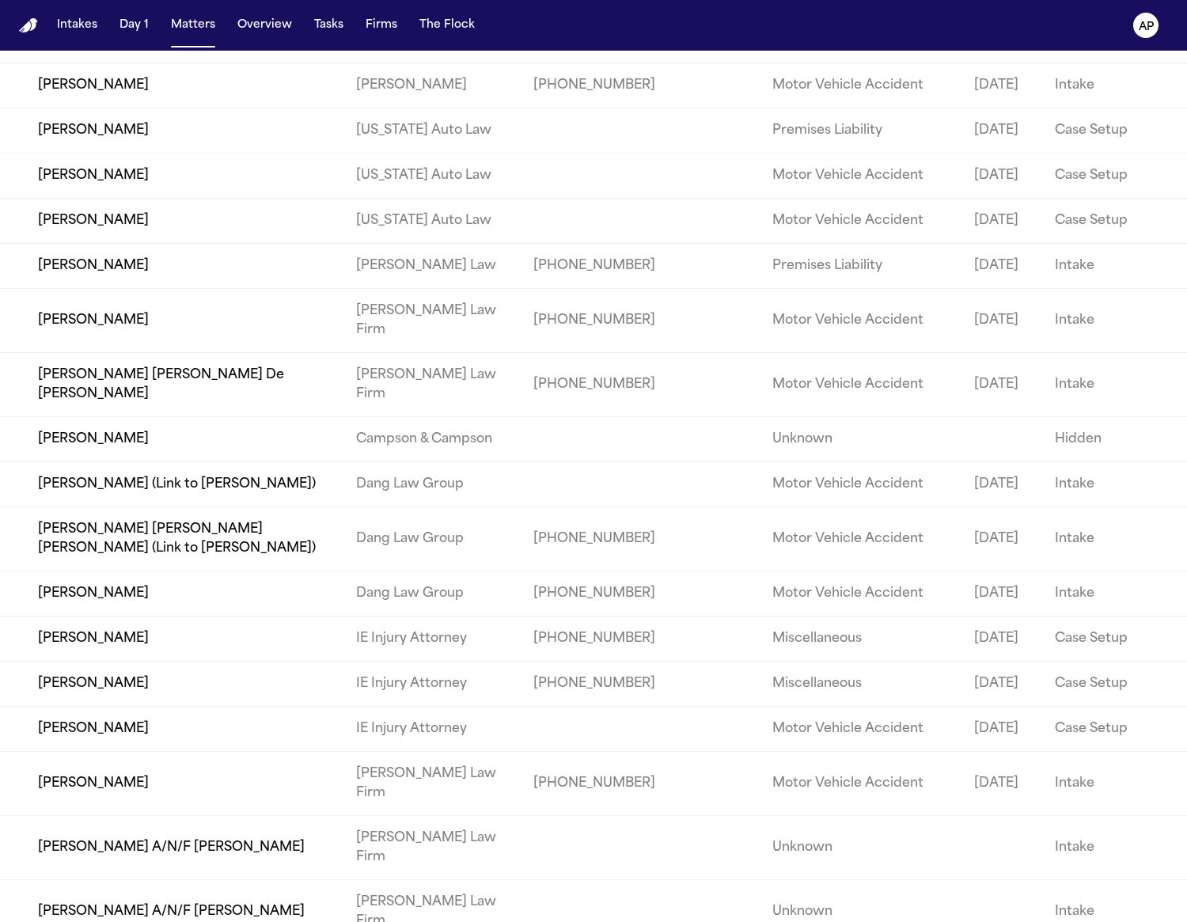
click at [123, 706] on td "[PERSON_NAME]" at bounding box center [171, 728] width 343 height 45
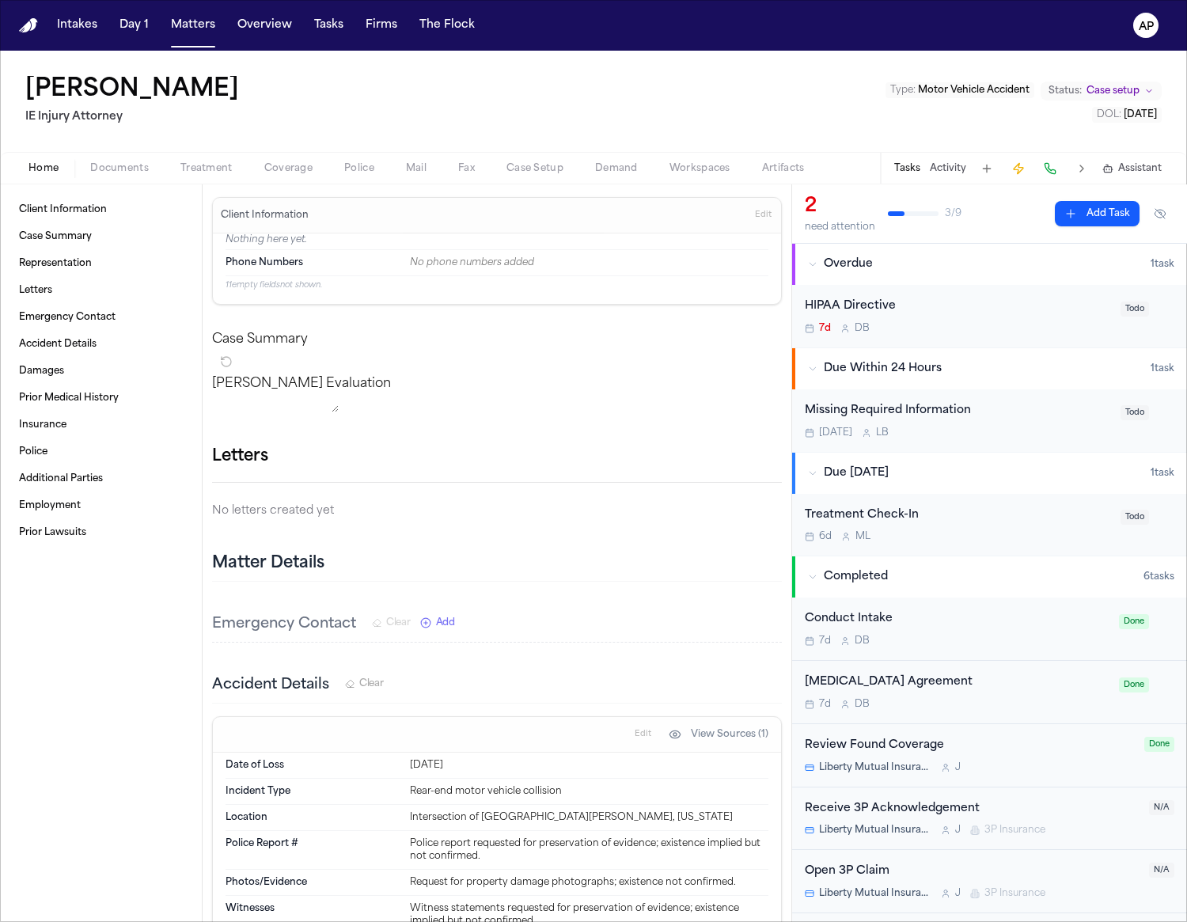
click at [103, 165] on span "Documents" at bounding box center [119, 168] width 59 height 13
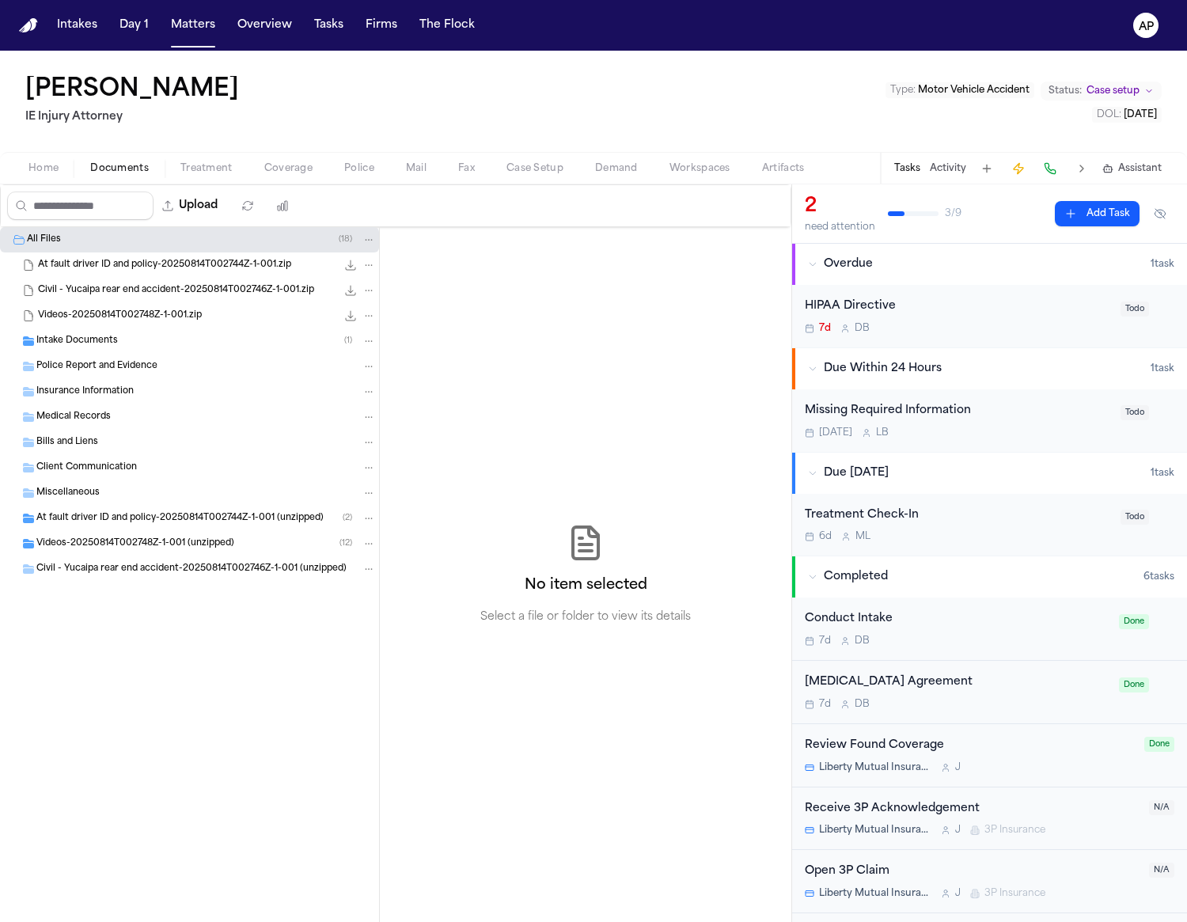
click at [112, 339] on span "Intake Documents" at bounding box center [76, 341] width 81 height 13
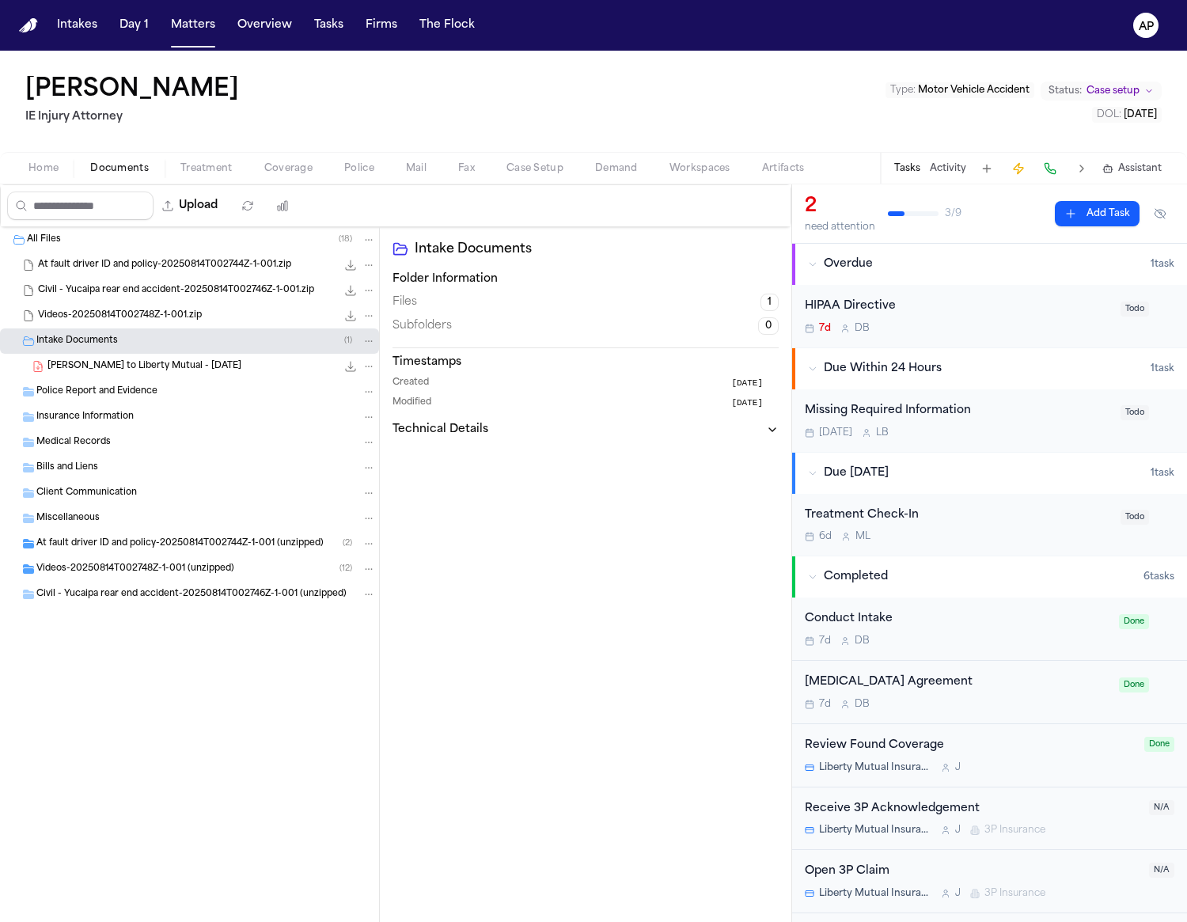
click at [123, 545] on span "At fault driver ID and policy-20250814T002744Z-1-001 (unzipped)" at bounding box center [179, 543] width 287 height 13
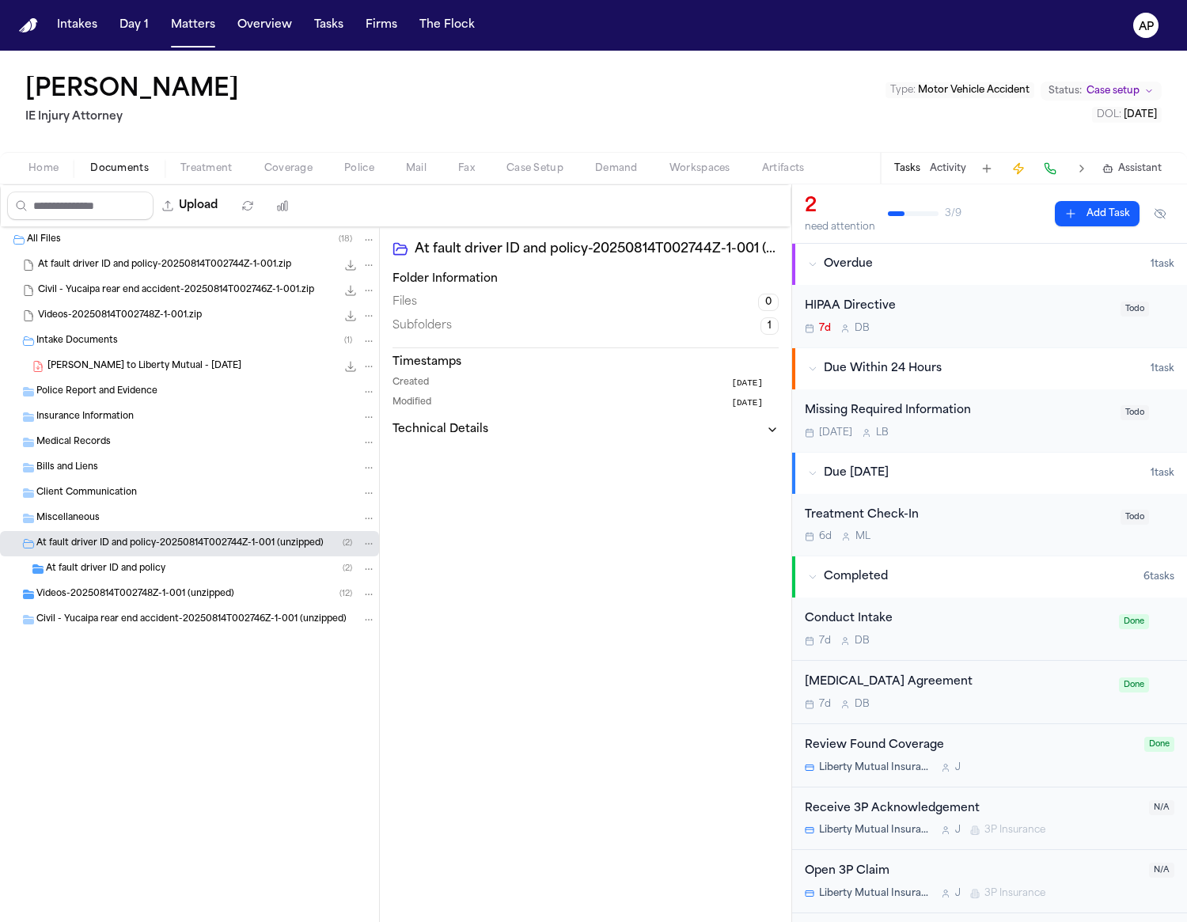
click at [127, 589] on span "Videos-20250814T002748Z-1-001 (unzipped)" at bounding box center [135, 594] width 198 height 13
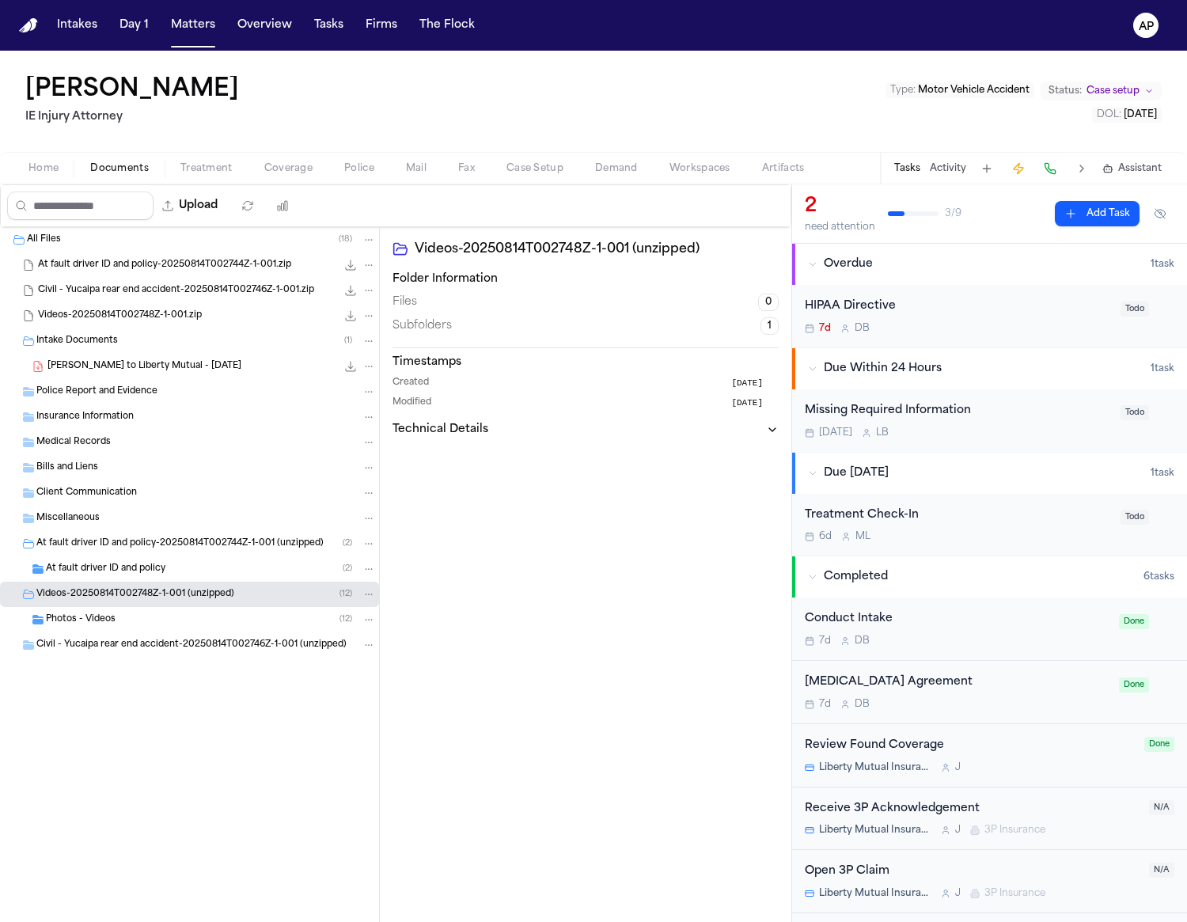
click at [151, 608] on div "All Files ( 18 ) At fault driver ID and policy-20250814T002744Z-1-001.zip 1.3 M…" at bounding box center [189, 481] width 379 height 509
click at [150, 610] on div "Photos - Videos ( 12 )" at bounding box center [189, 619] width 379 height 25
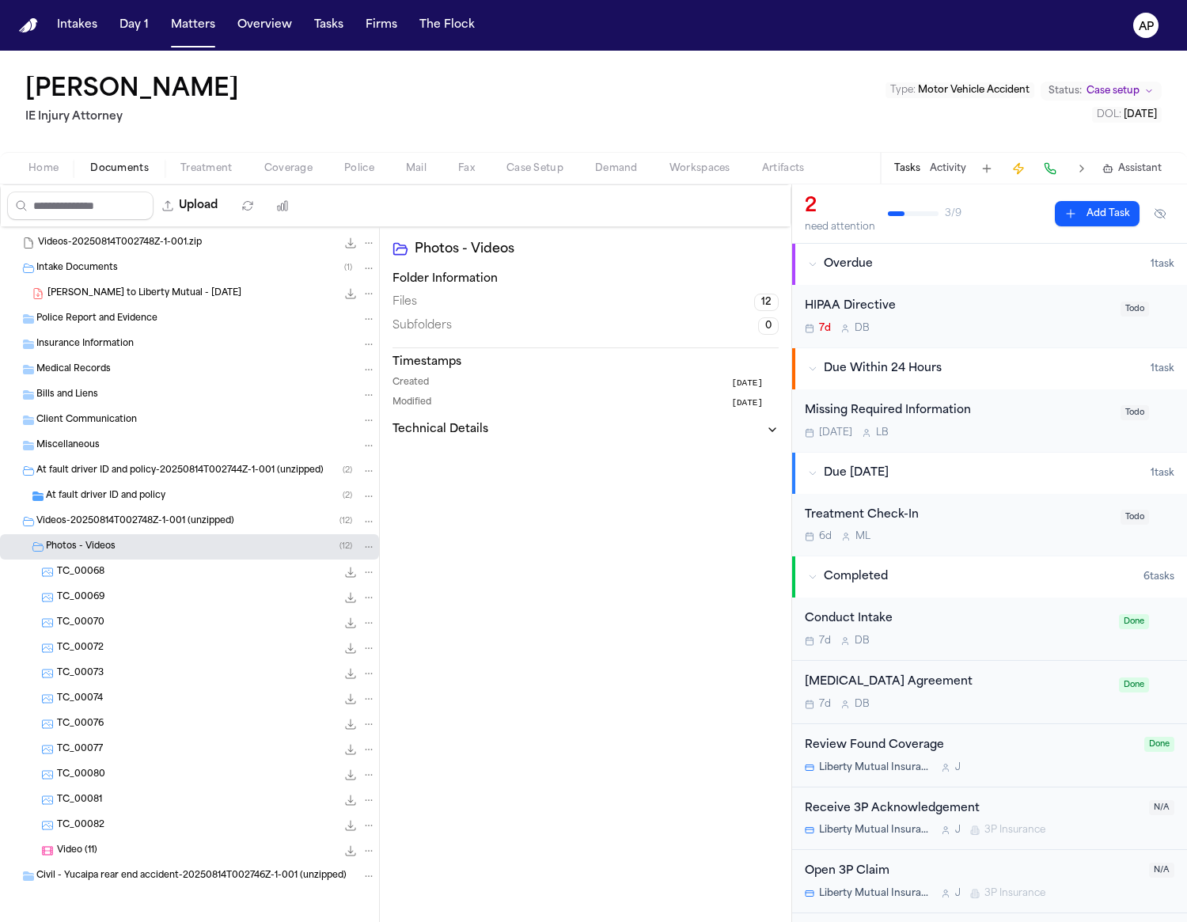
scroll to position [76, 0]
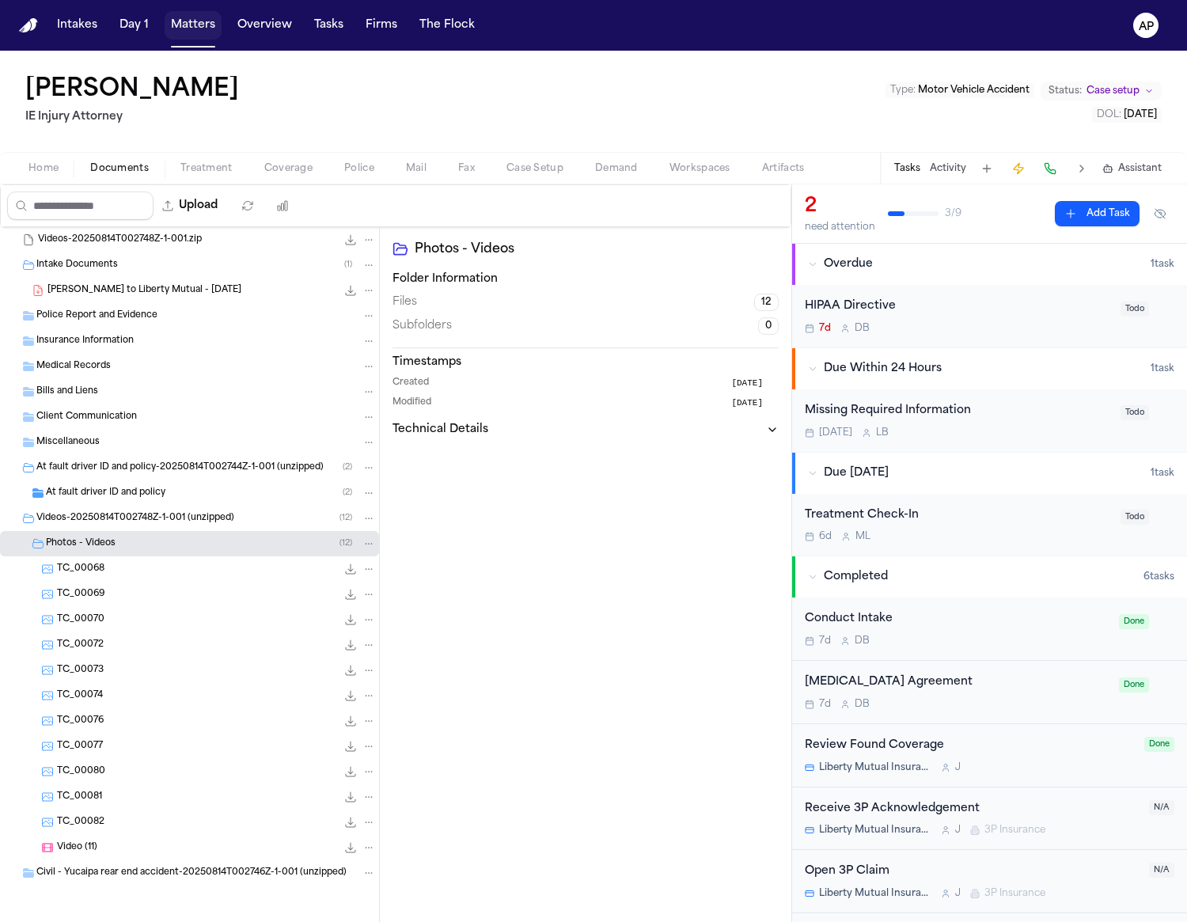
click at [181, 21] on button "Matters" at bounding box center [193, 25] width 57 height 28
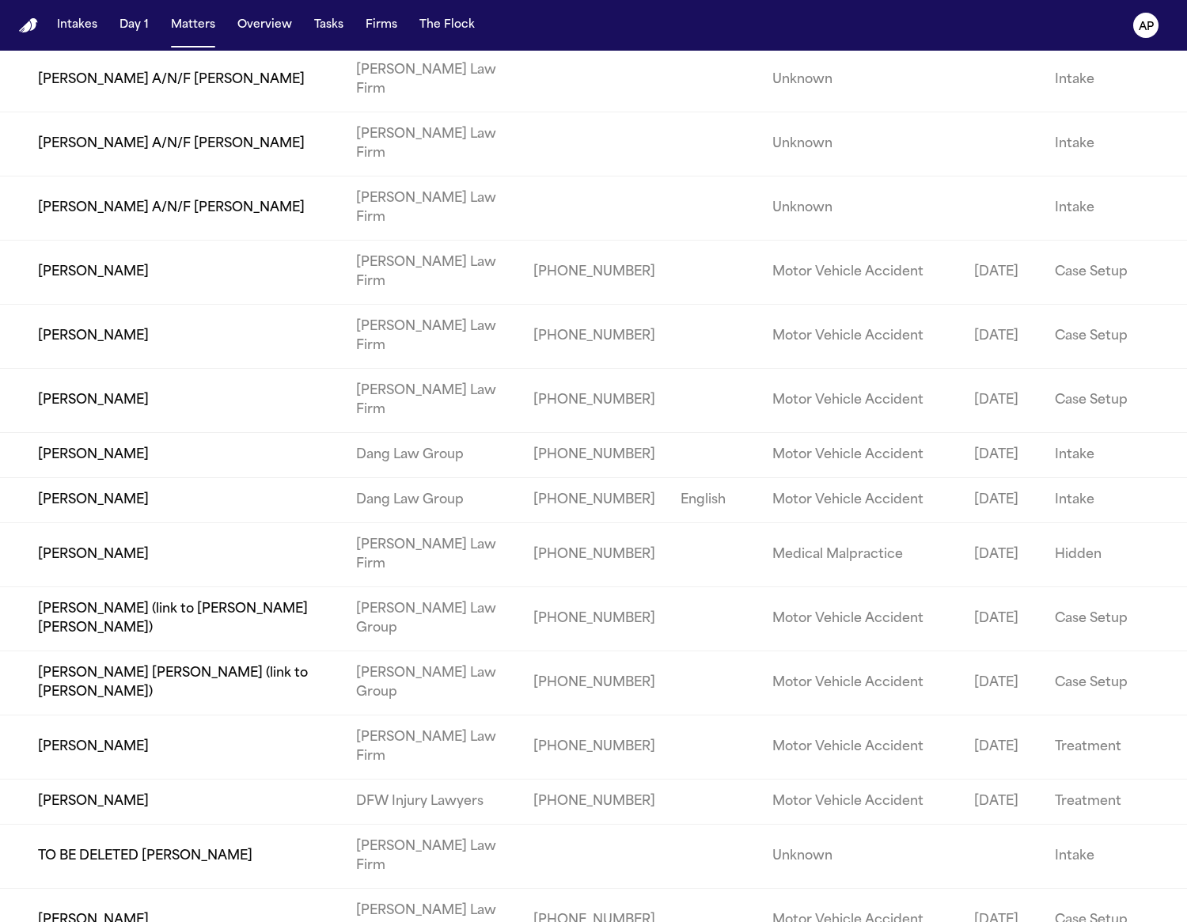
scroll to position [9050, 0]
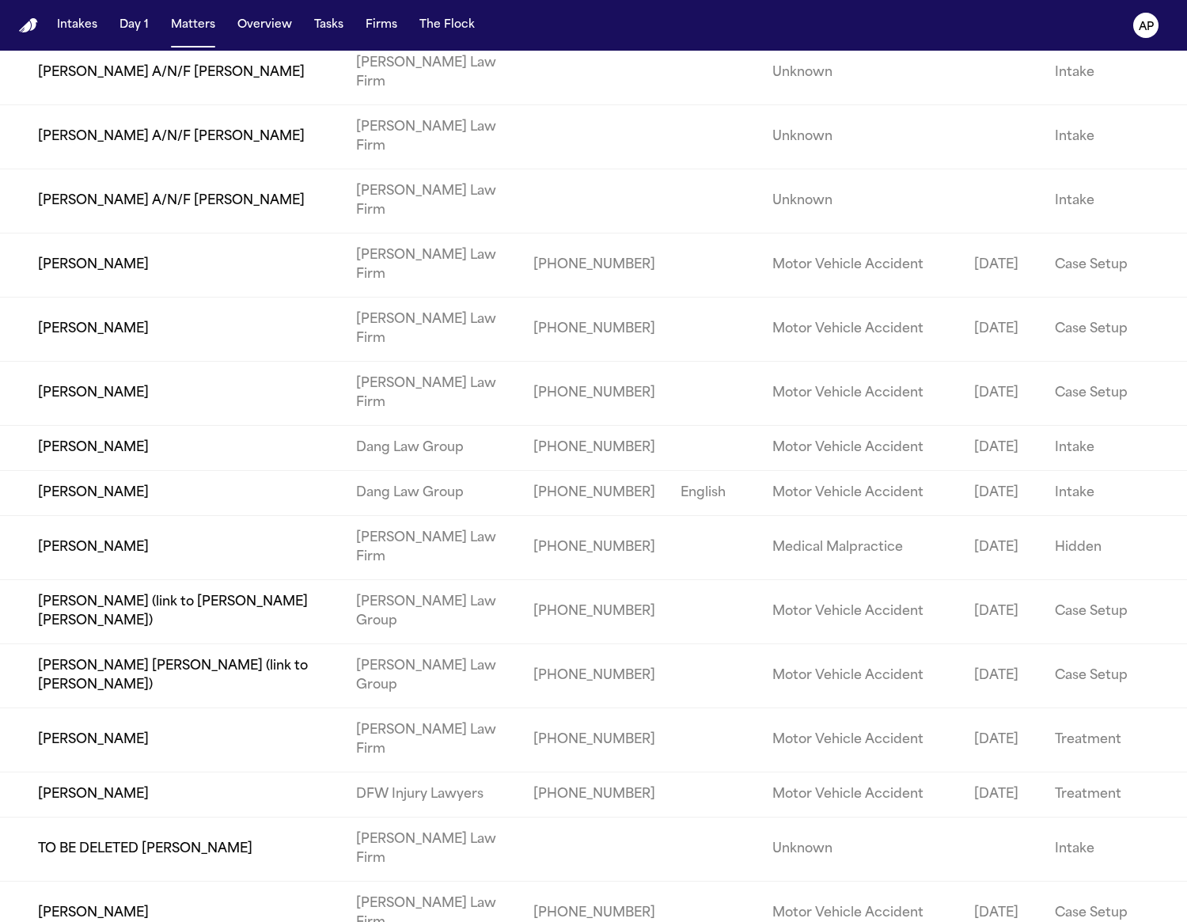
click at [210, 708] on td "[PERSON_NAME]" at bounding box center [171, 740] width 343 height 64
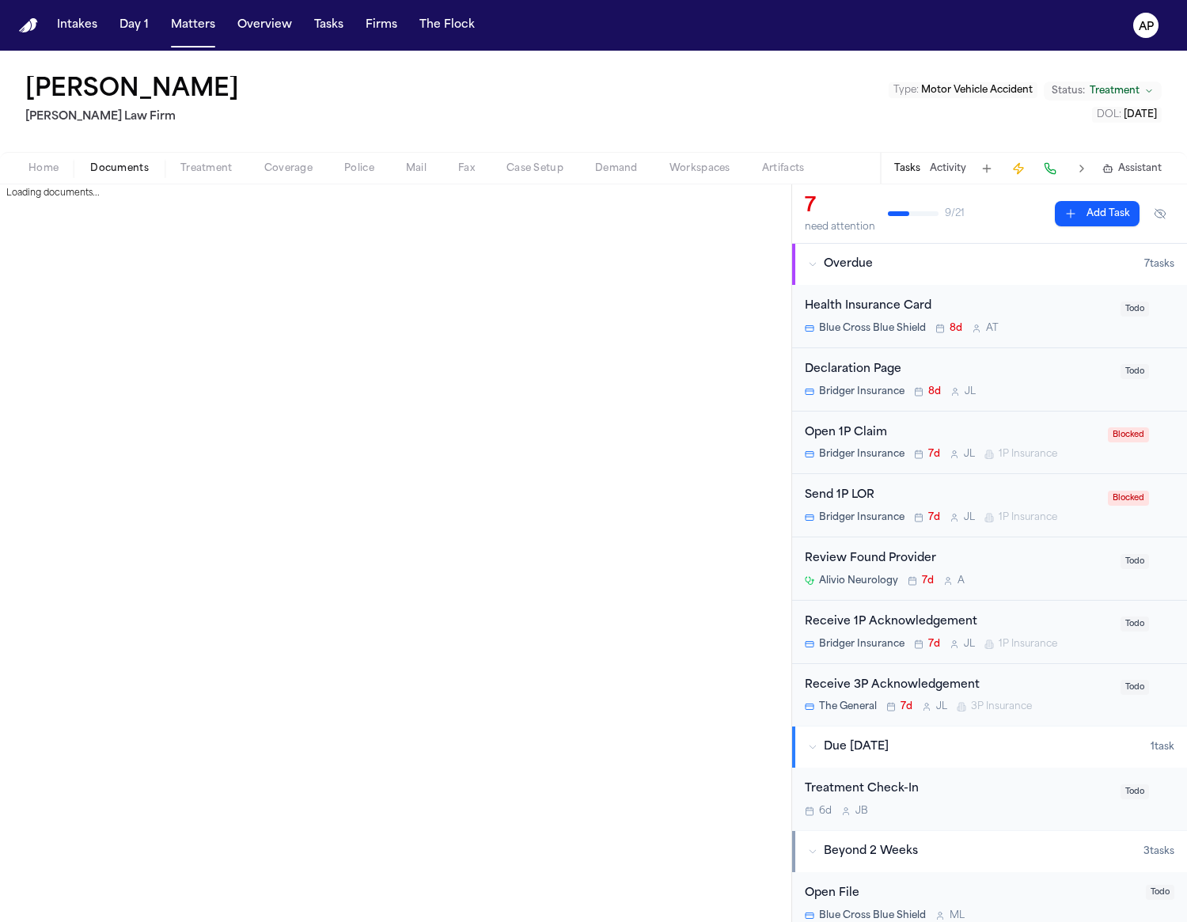
click at [100, 173] on span "Documents" at bounding box center [119, 168] width 59 height 13
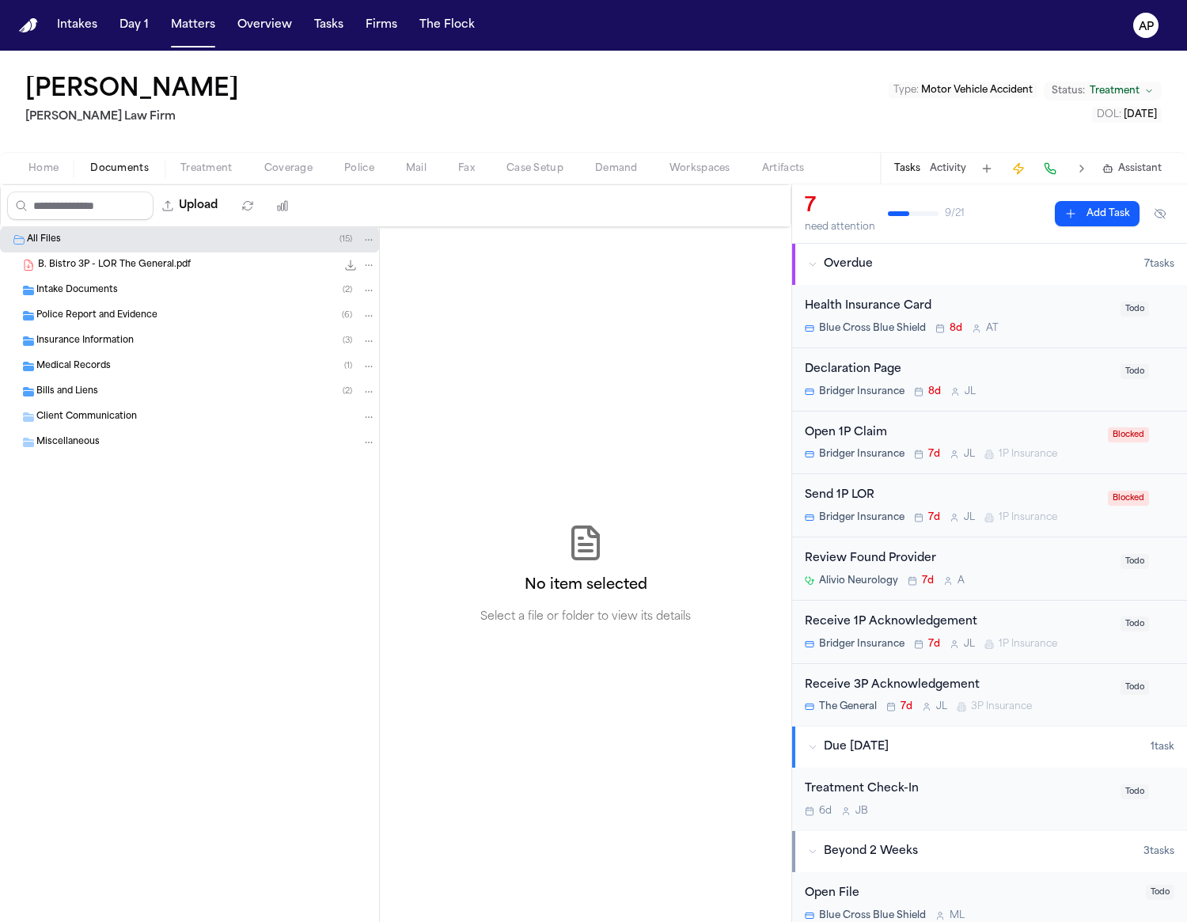
click at [102, 295] on span "Intake Documents" at bounding box center [76, 290] width 81 height 13
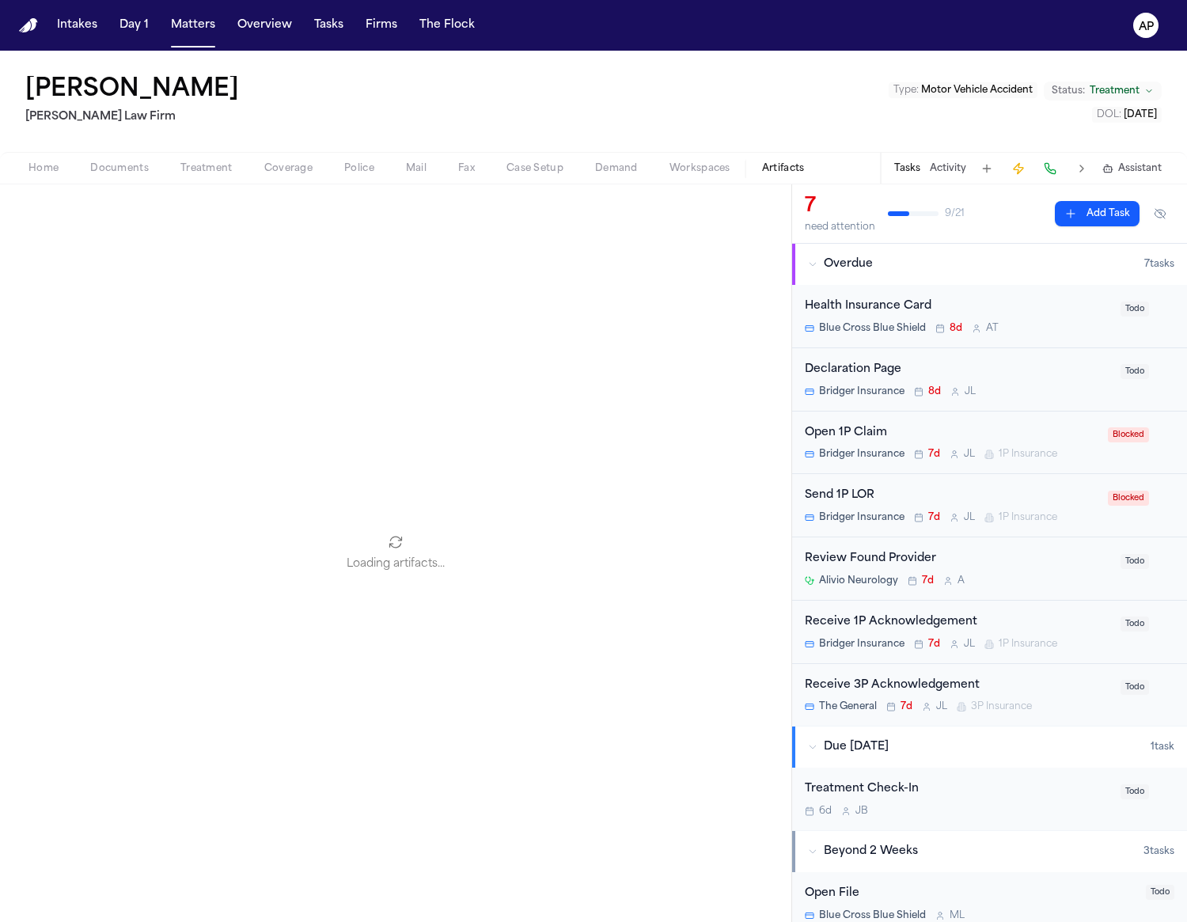
drag, startPoint x: 762, startPoint y: 167, endPoint x: 675, endPoint y: 206, distance: 95.3
click at [762, 167] on span "Artifacts" at bounding box center [783, 168] width 43 height 13
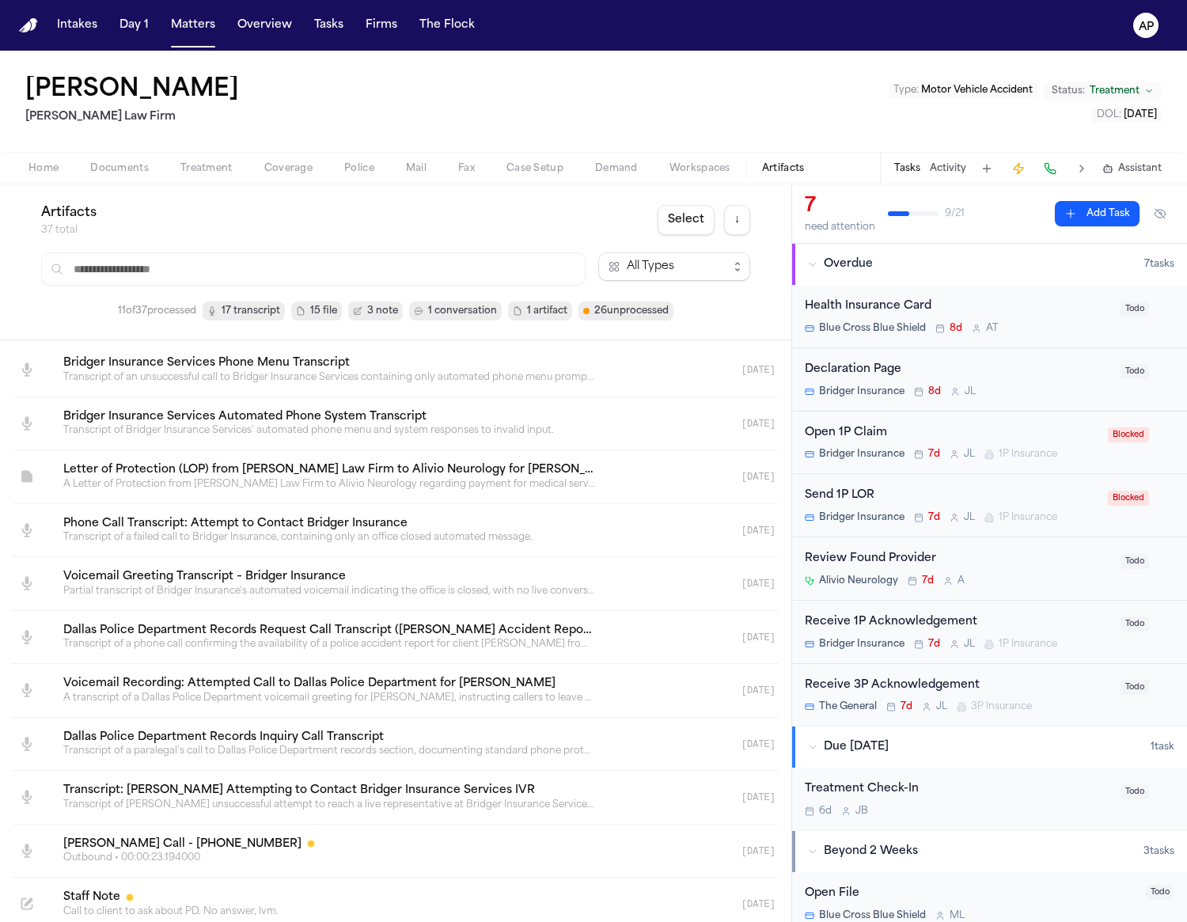
click at [227, 312] on span "17 transcript" at bounding box center [251, 311] width 59 height 16
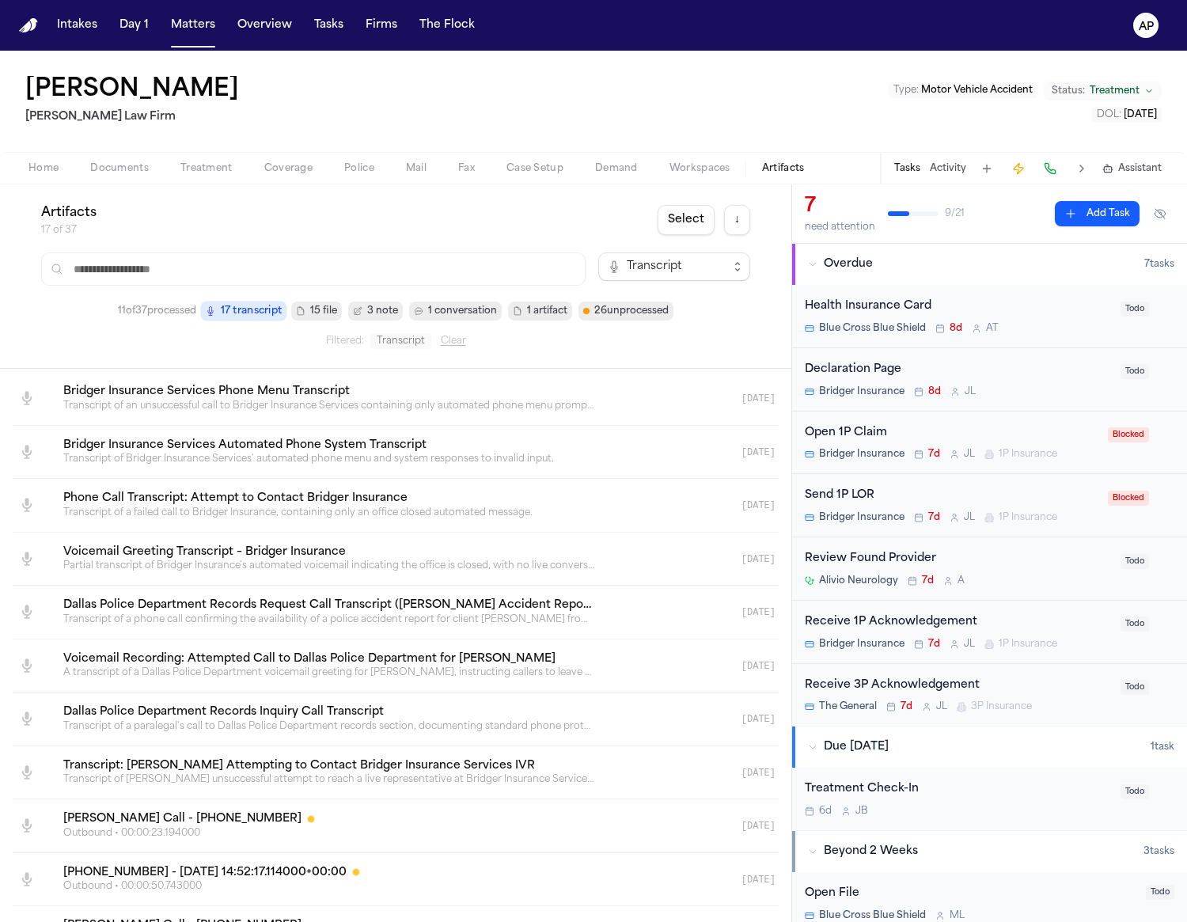
click at [266, 320] on button "17 transcript" at bounding box center [243, 311] width 86 height 20
click at [163, 320] on div "11 of 37 processed 17 transcript 15 file 3 note 1 conversation 1 artifact 26 un…" at bounding box center [395, 310] width 709 height 19
click at [606, 261] on span "Transcript" at bounding box center [674, 266] width 152 height 28
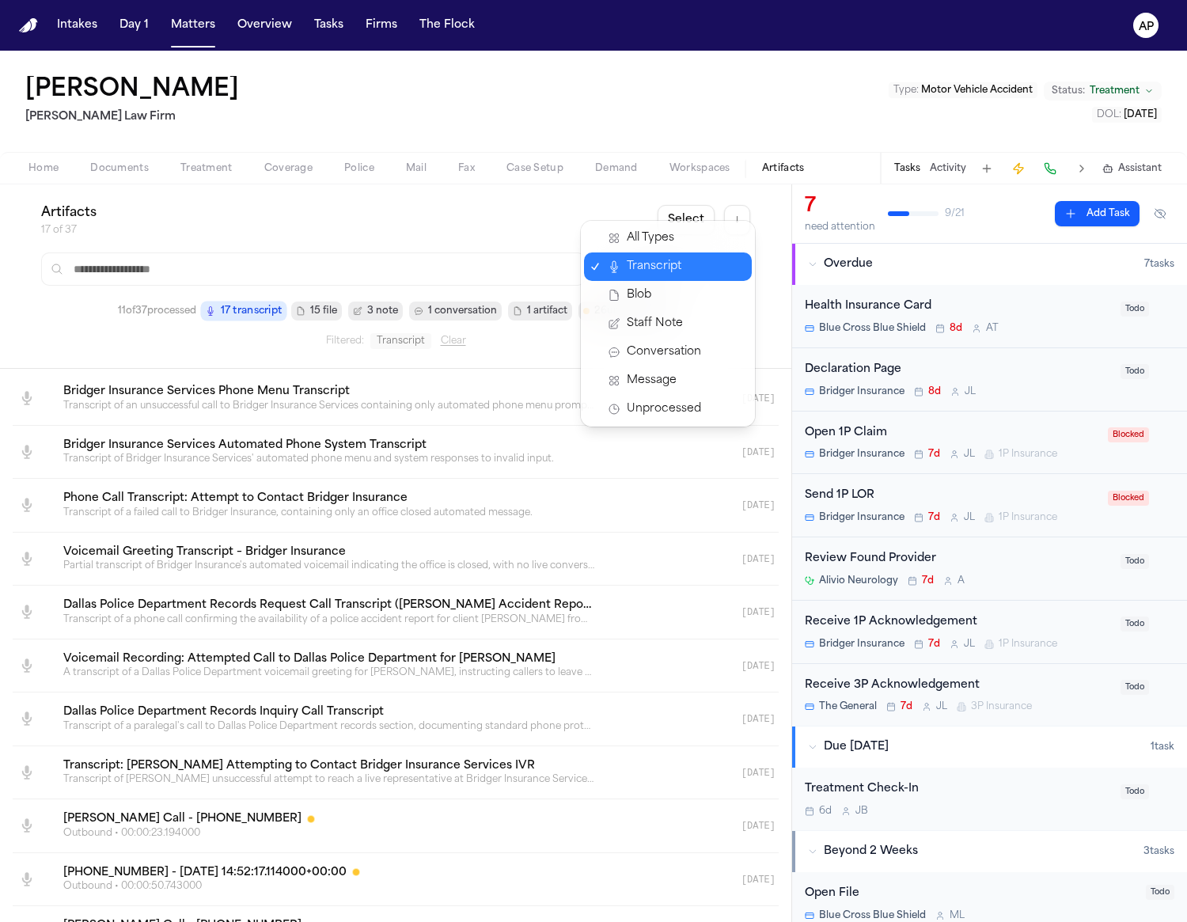
click at [629, 275] on span "Transcript" at bounding box center [654, 266] width 55 height 19
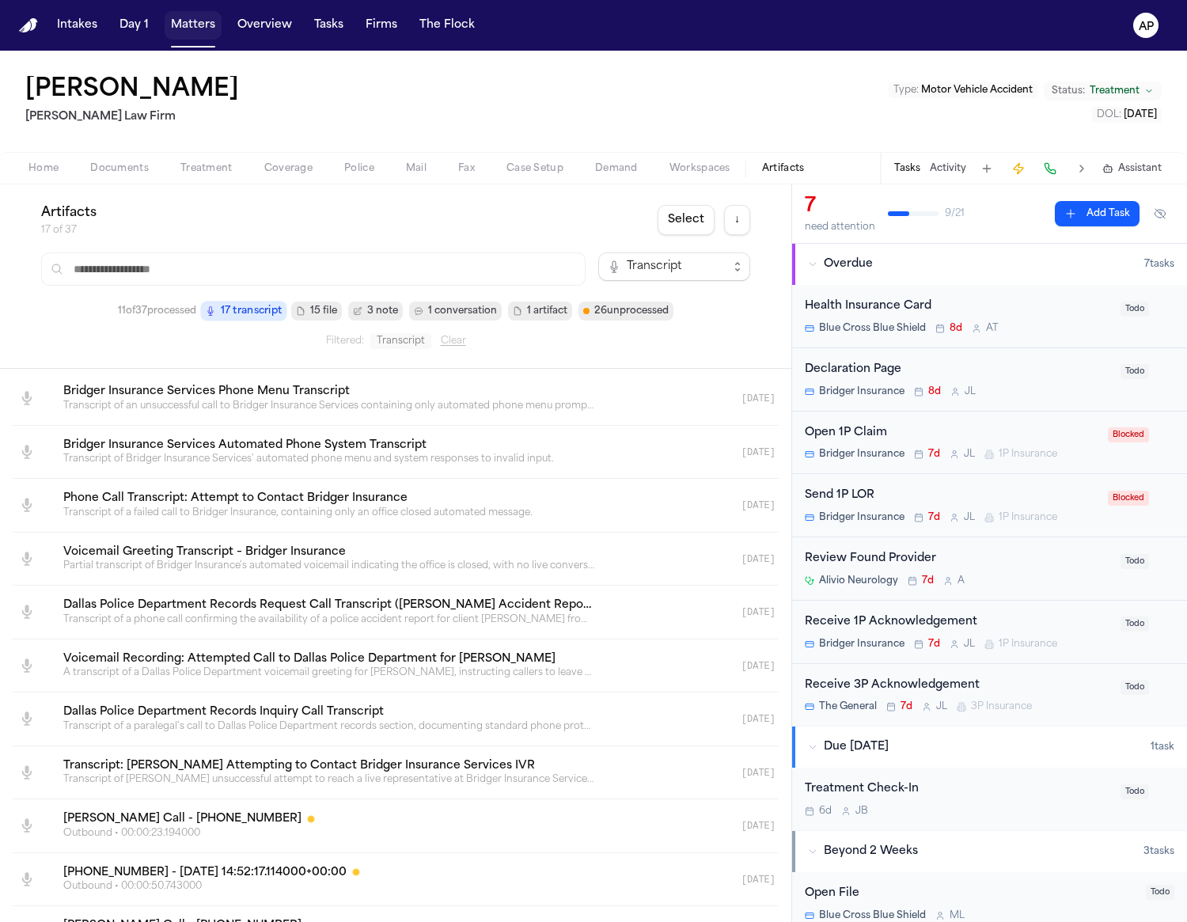
click at [202, 26] on button "Matters" at bounding box center [193, 25] width 57 height 28
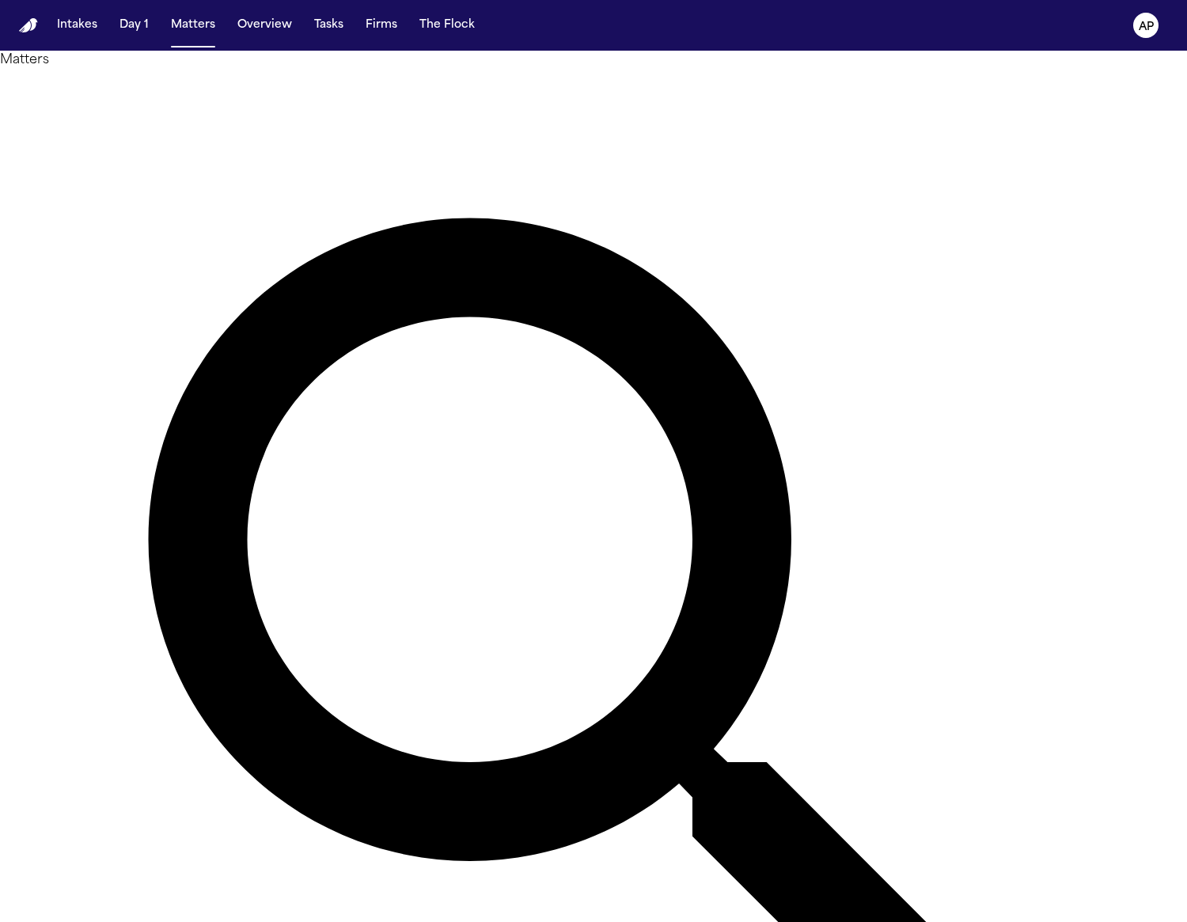
type input "*****"
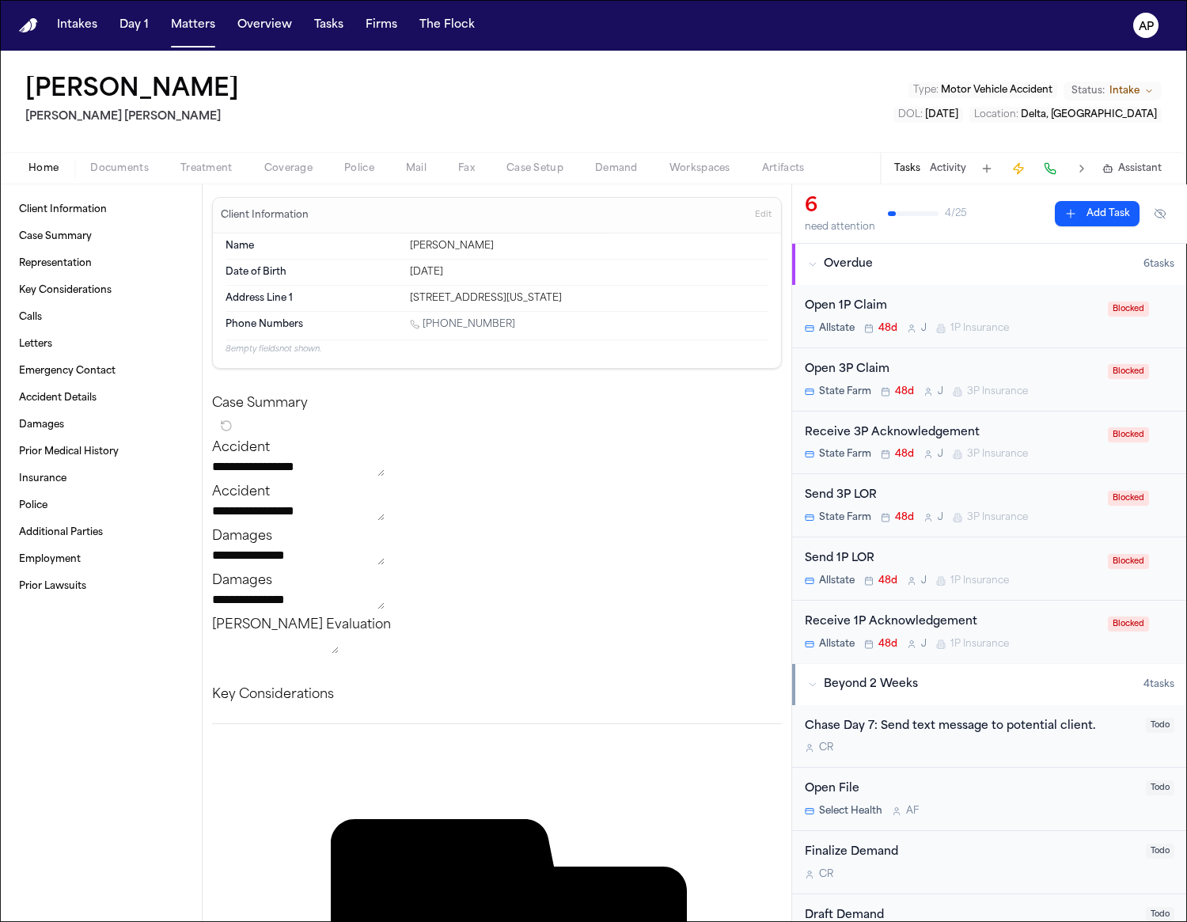
drag, startPoint x: 252, startPoint y: 100, endPoint x: 25, endPoint y: 95, distance: 227.9
click at [25, 95] on div "[PERSON_NAME] [PERSON_NAME] Type : Motor Vehicle Accident Status: Intake DOL : …" at bounding box center [593, 101] width 1187 height 101
copy h1 "[PERSON_NAME]"
click at [87, 150] on div "[PERSON_NAME] [PERSON_NAME] Type : Motor Vehicle Accident Status: Intake DOL : …" at bounding box center [593, 101] width 1187 height 101
click at [100, 159] on button "Documents" at bounding box center [119, 168] width 90 height 19
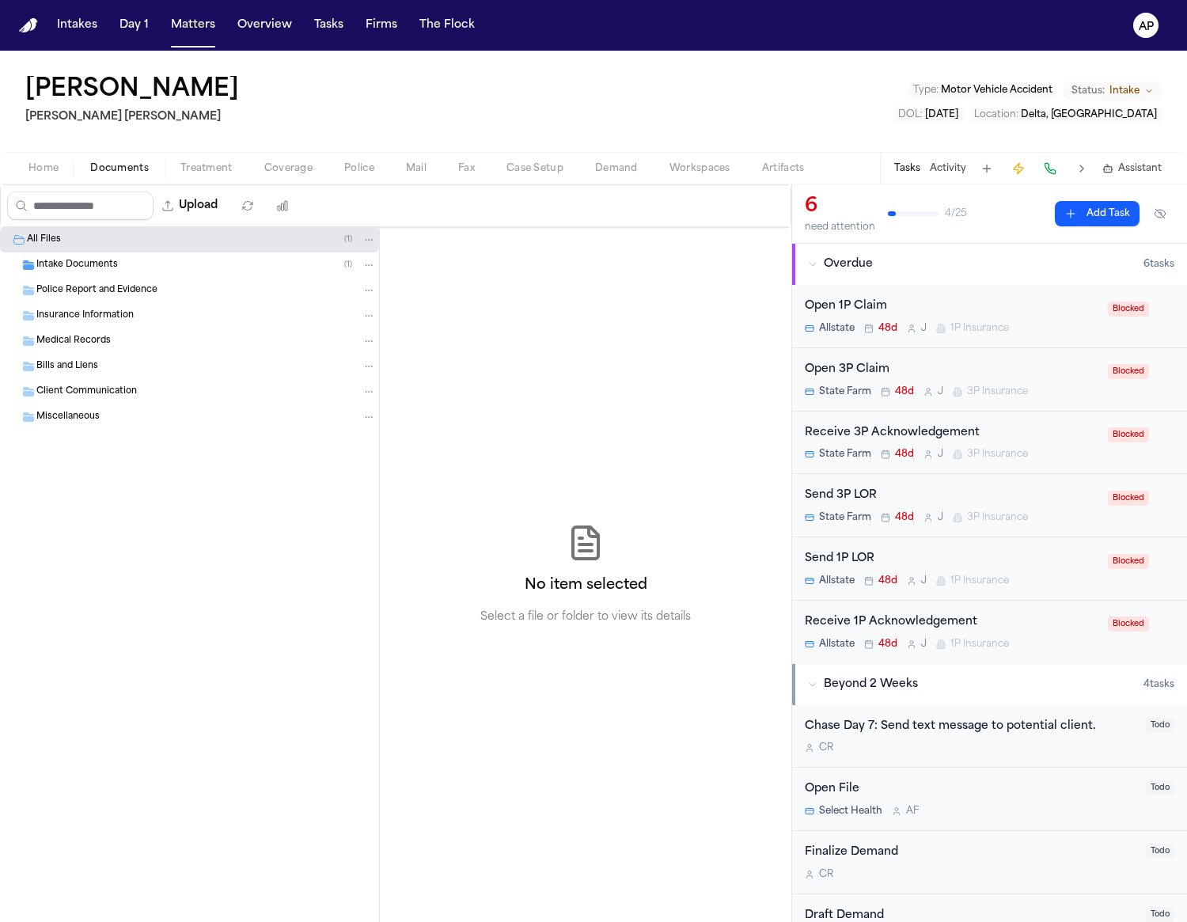
click at [79, 258] on div "Intake Documents ( 1 )" at bounding box center [205, 265] width 339 height 14
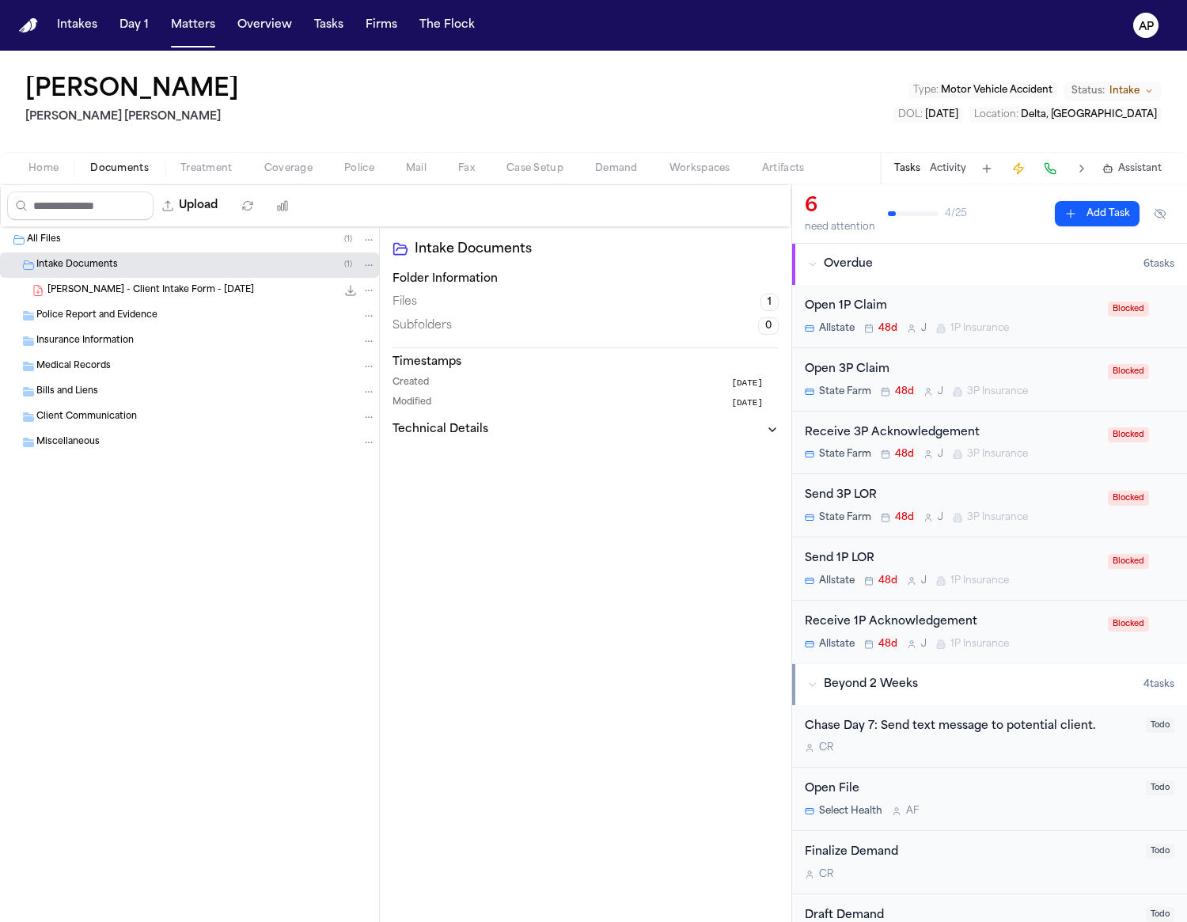
click at [176, 283] on div "[PERSON_NAME] - Client Intake Form - [DATE] 124.8 KB • PDF" at bounding box center [211, 290] width 328 height 16
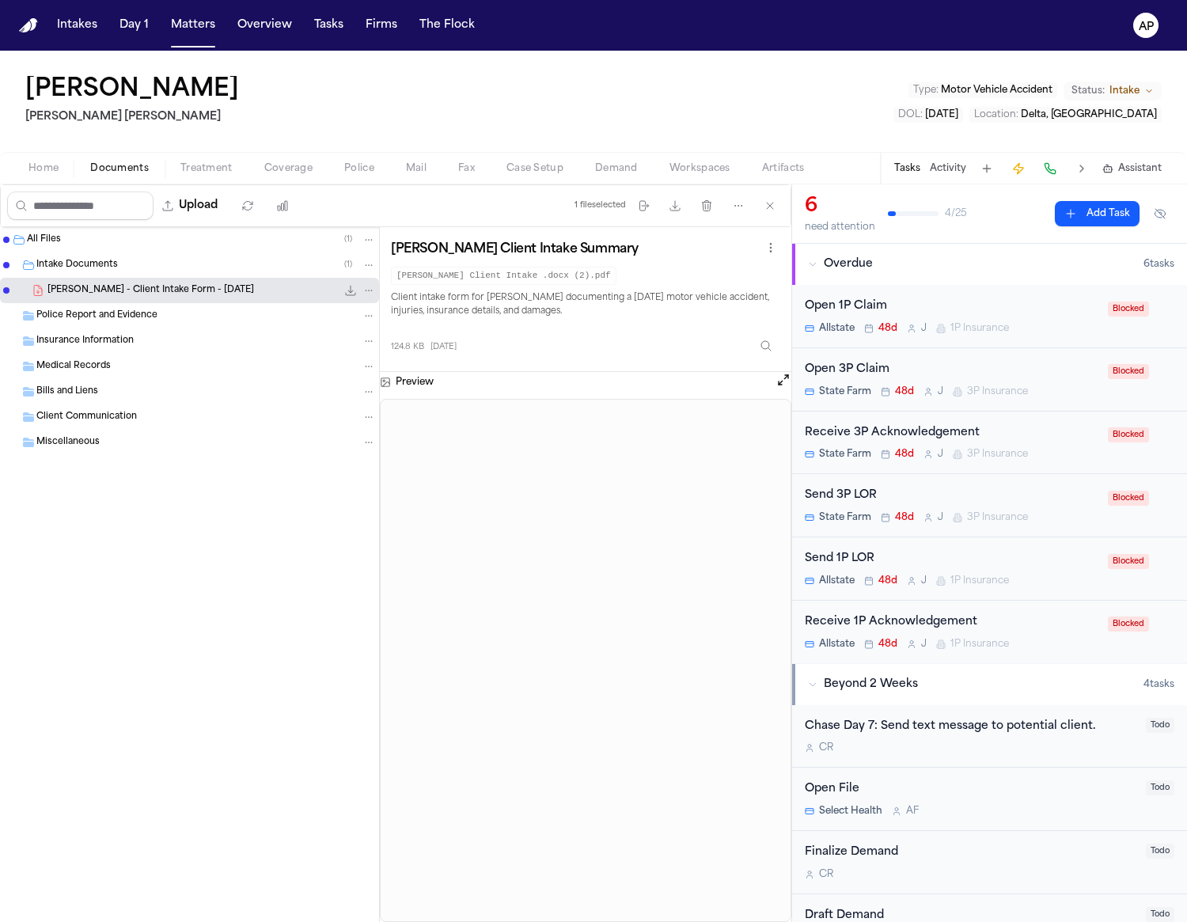
click at [796, 164] on span "Artifacts" at bounding box center [783, 168] width 43 height 13
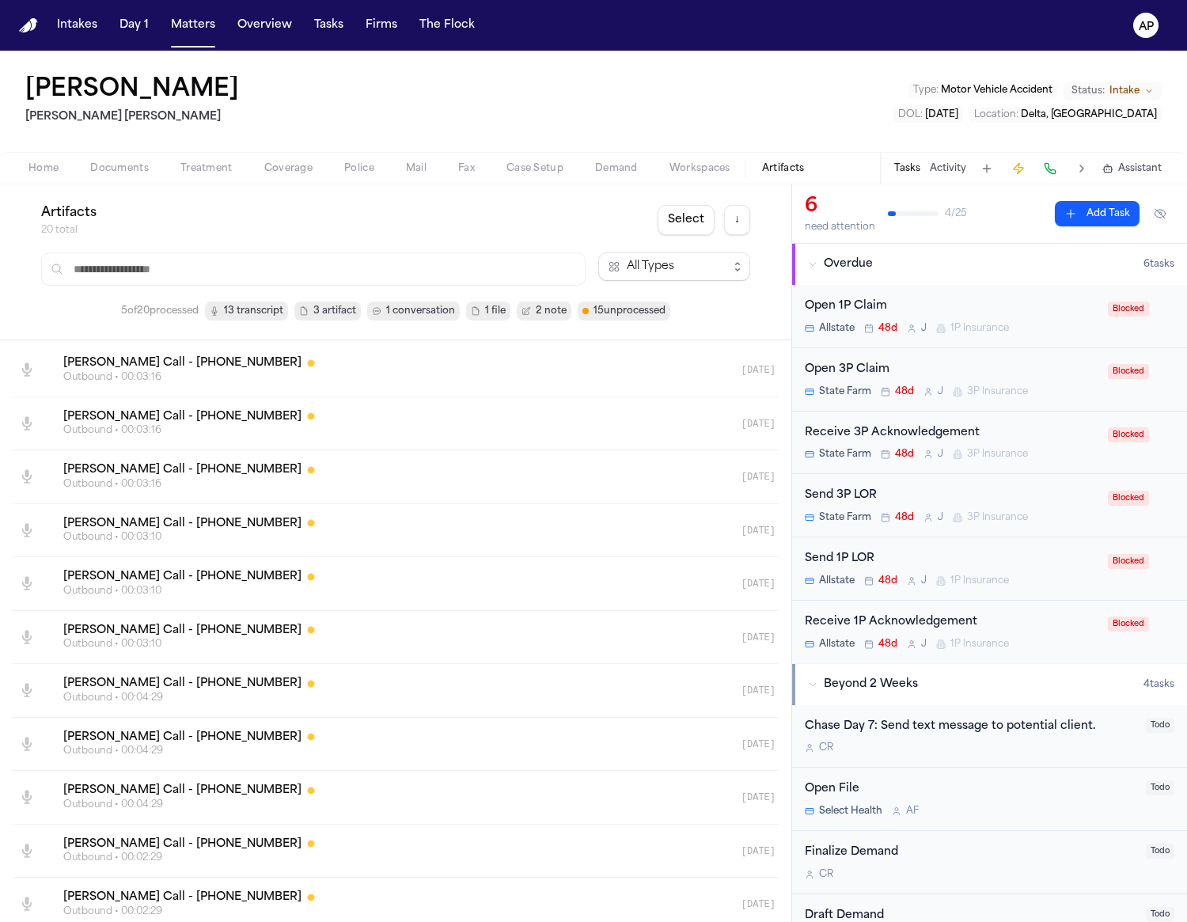
click at [403, 312] on span "1 conversation" at bounding box center [420, 311] width 69 height 16
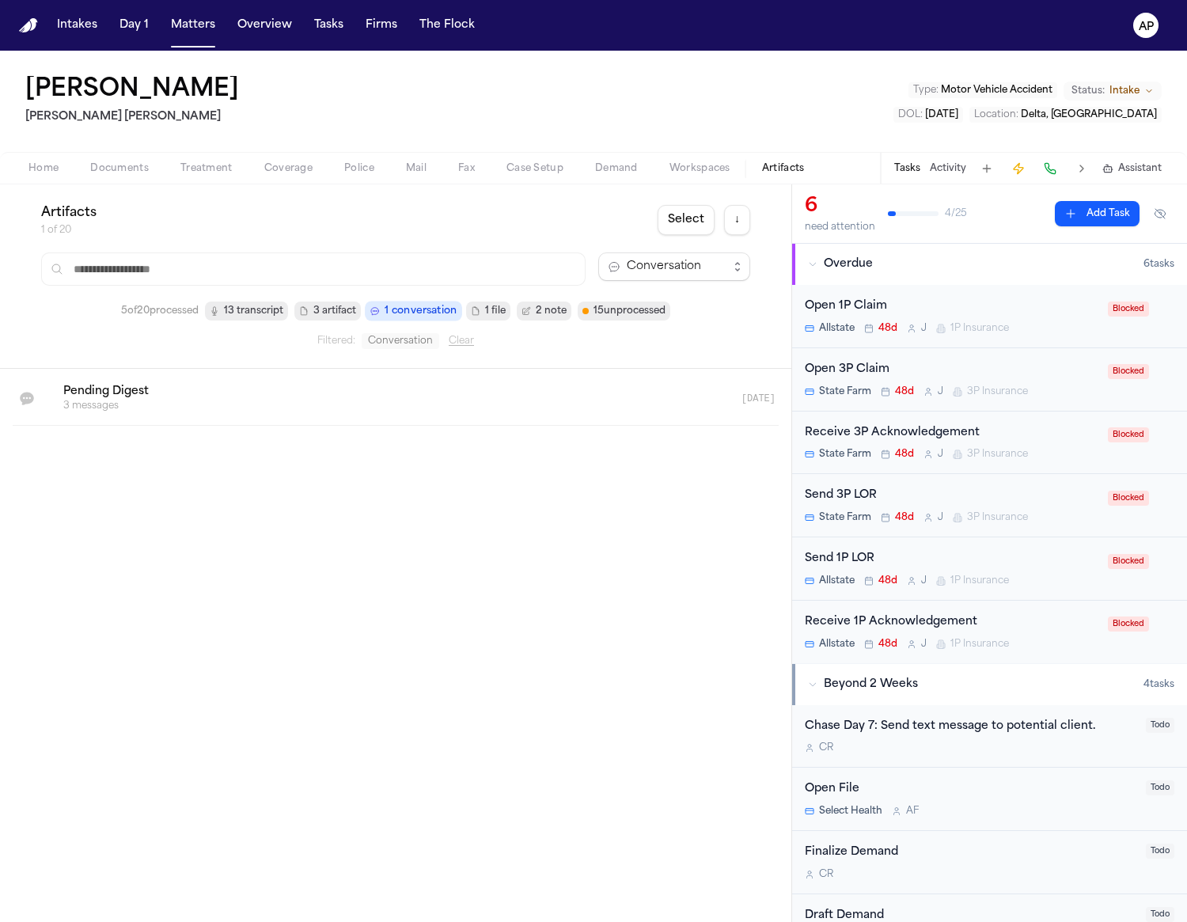
click at [498, 313] on span "1 file" at bounding box center [495, 311] width 21 height 16
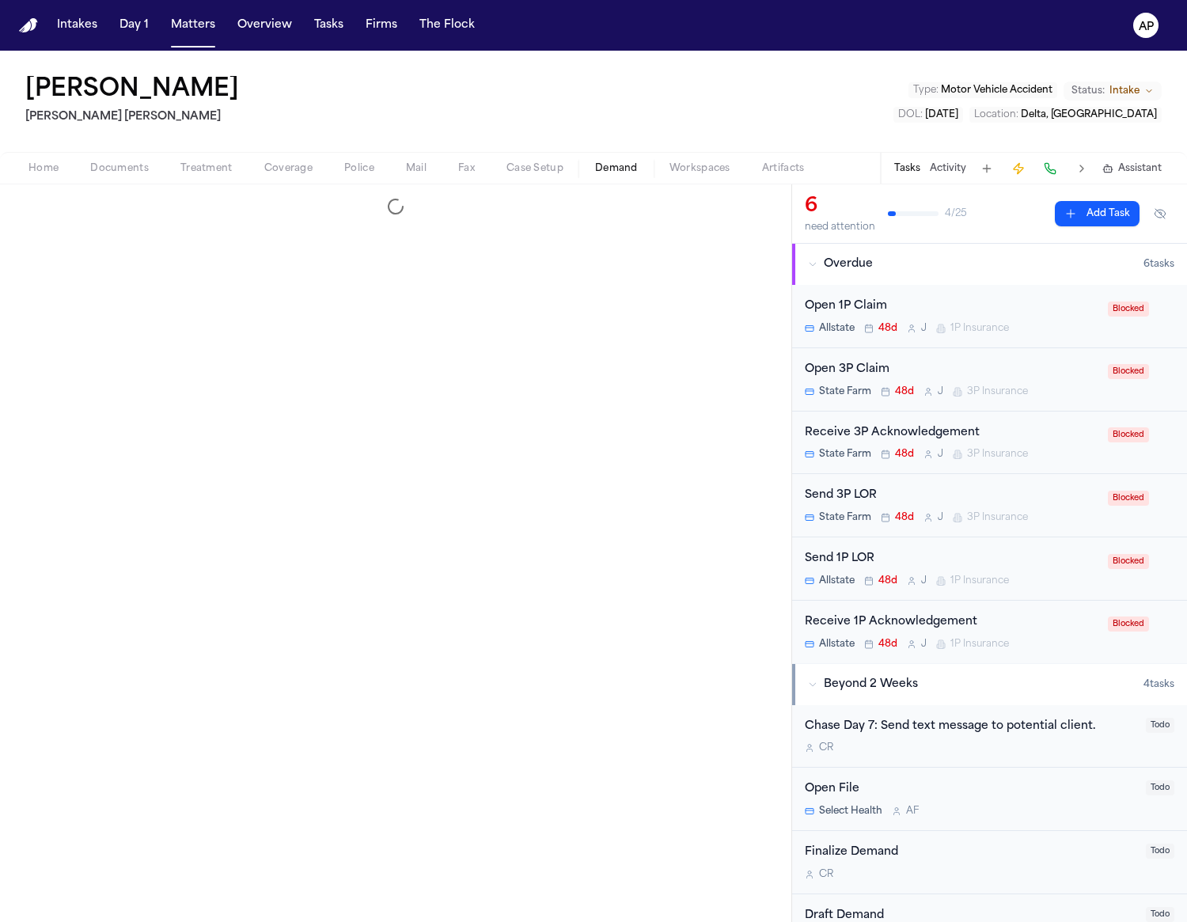
click at [634, 162] on span "Demand" at bounding box center [616, 168] width 43 height 13
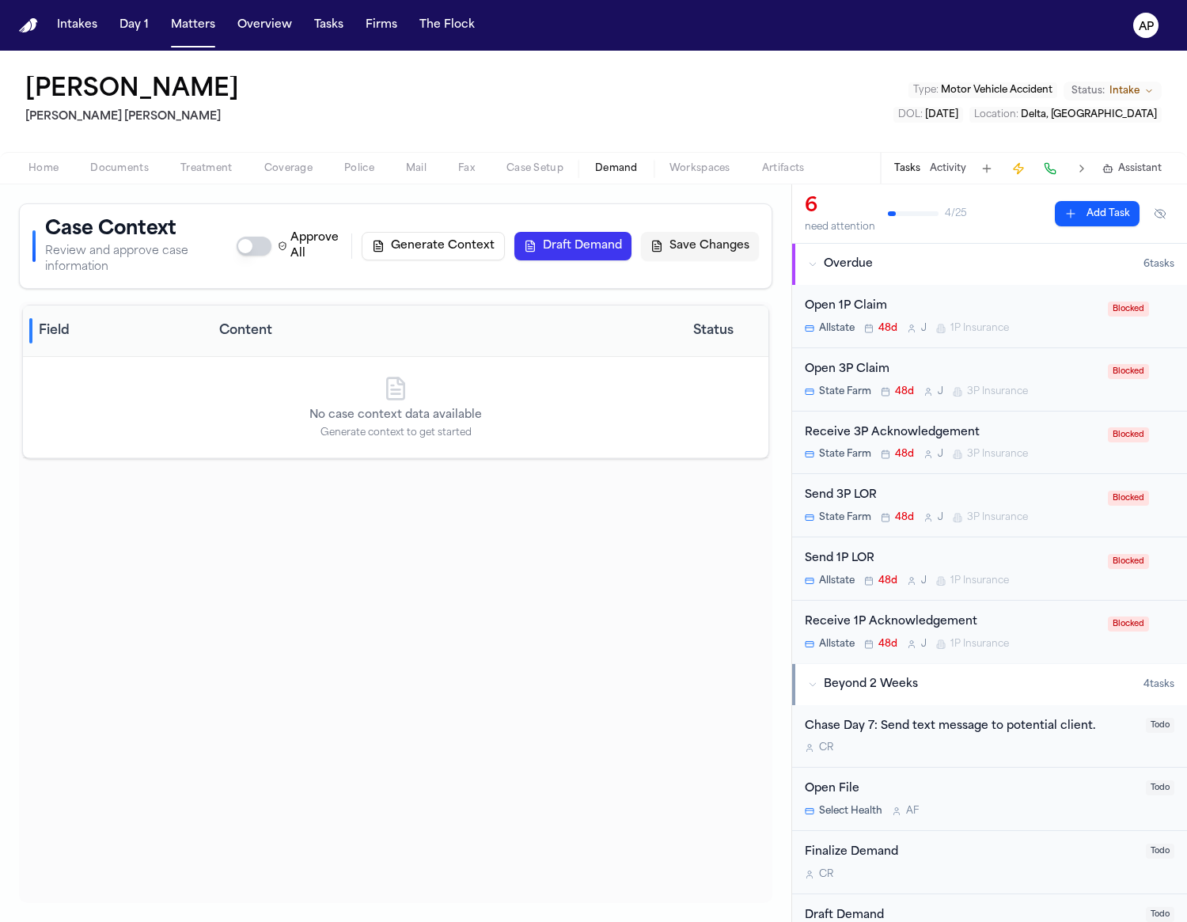
click at [469, 257] on button "Generate Context" at bounding box center [433, 246] width 143 height 28
click at [269, 99] on button "1" at bounding box center [280, 90] width 32 height 19
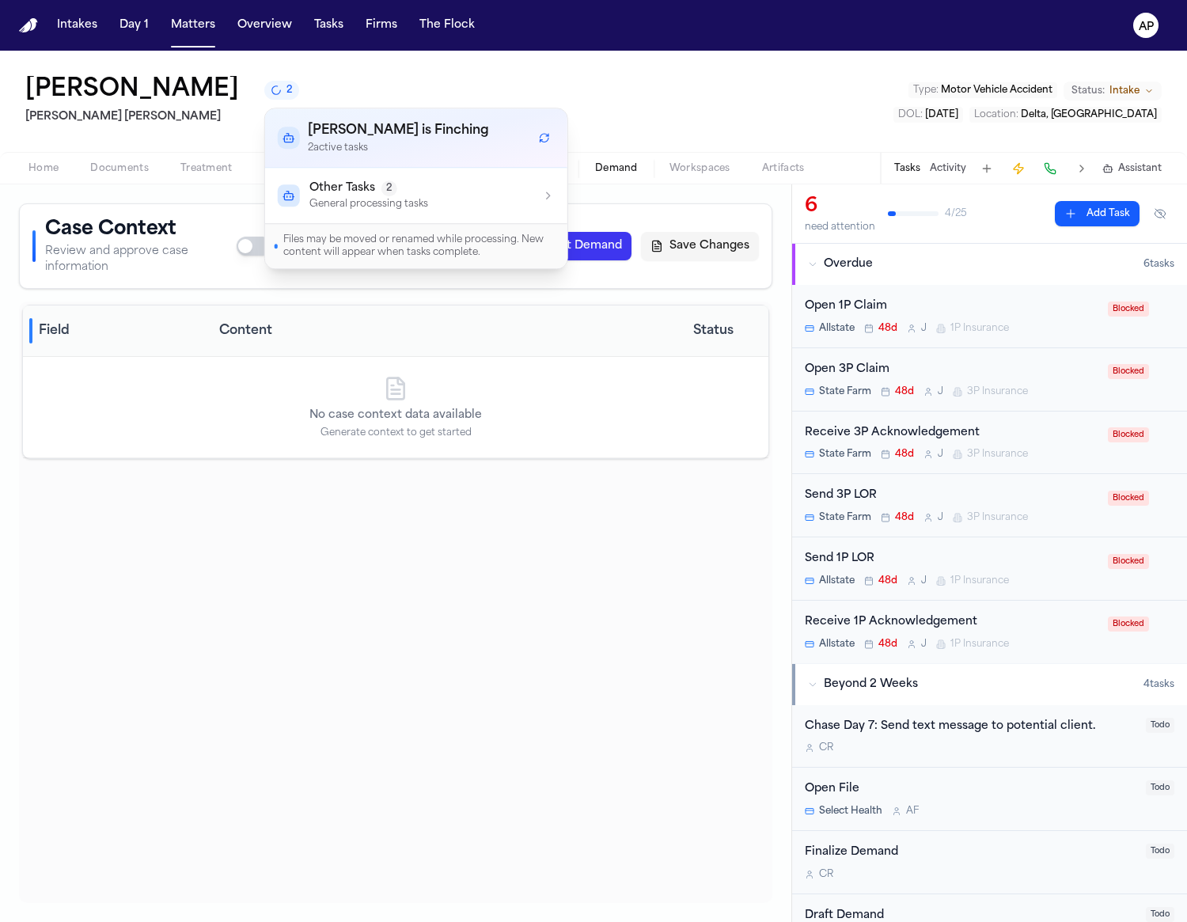
click at [269, 99] on button "2" at bounding box center [281, 90] width 35 height 19
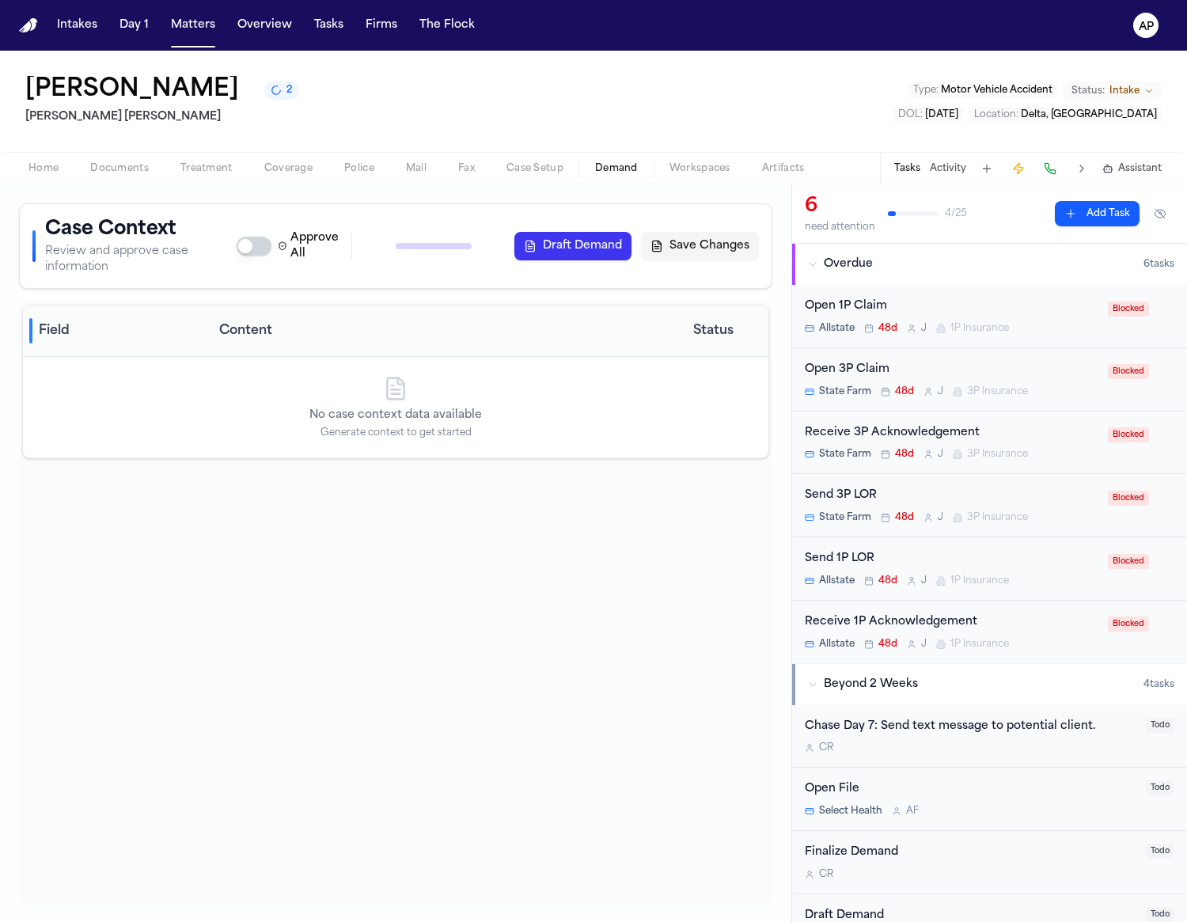
click at [477, 97] on div "[PERSON_NAME] 2 [PERSON_NAME] [PERSON_NAME] Type : Motor Vehicle Accident Statu…" at bounding box center [593, 101] width 1187 height 101
click at [1122, 175] on div "Tasks Activity Assistant" at bounding box center [1027, 168] width 294 height 31
click at [1121, 169] on span "Assistant" at bounding box center [1140, 168] width 44 height 13
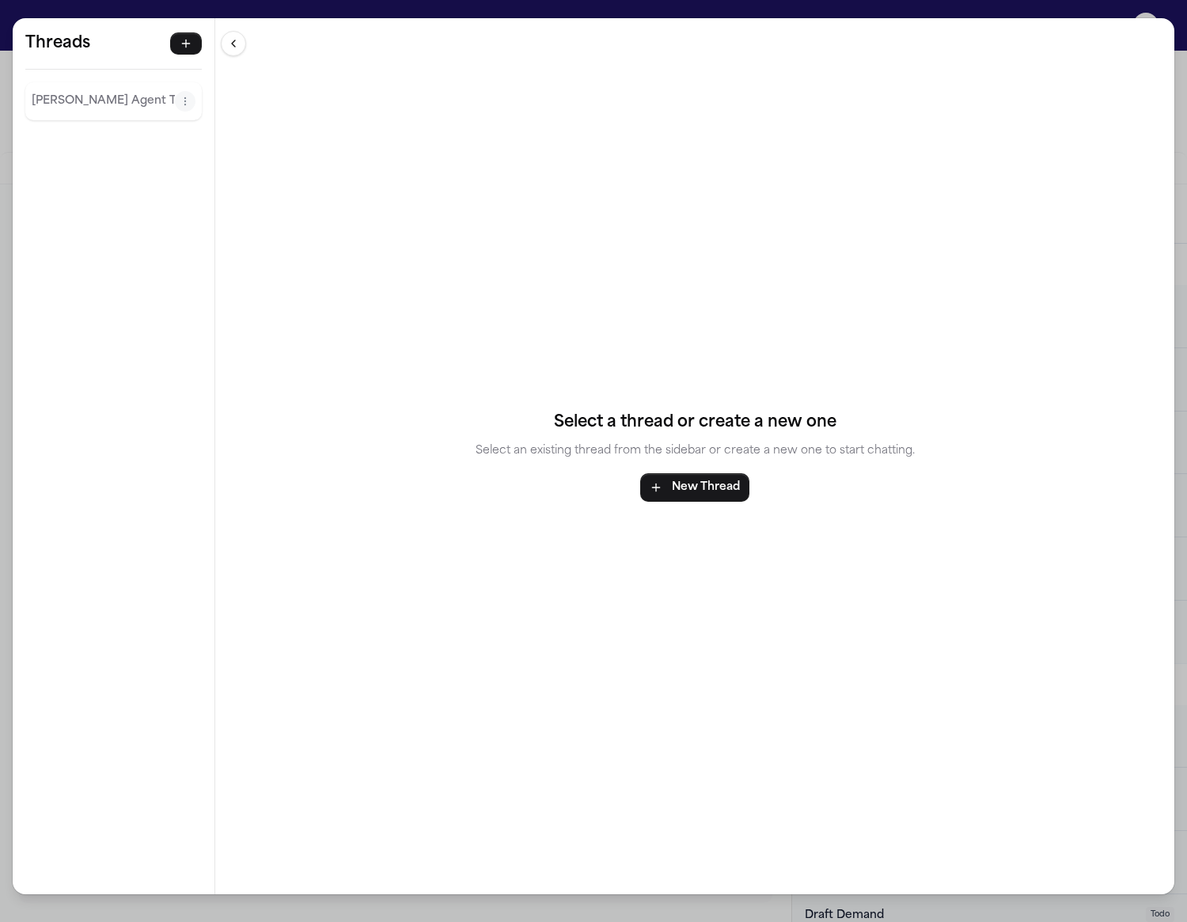
click at [103, 120] on div "Threads [PERSON_NAME] Agent Thread" at bounding box center [114, 77] width 202 height 118
click at [104, 114] on div "[PERSON_NAME] Agent Thread" at bounding box center [113, 101] width 176 height 38
click at [110, 89] on button "[PERSON_NAME] Agent Thread" at bounding box center [103, 101] width 143 height 25
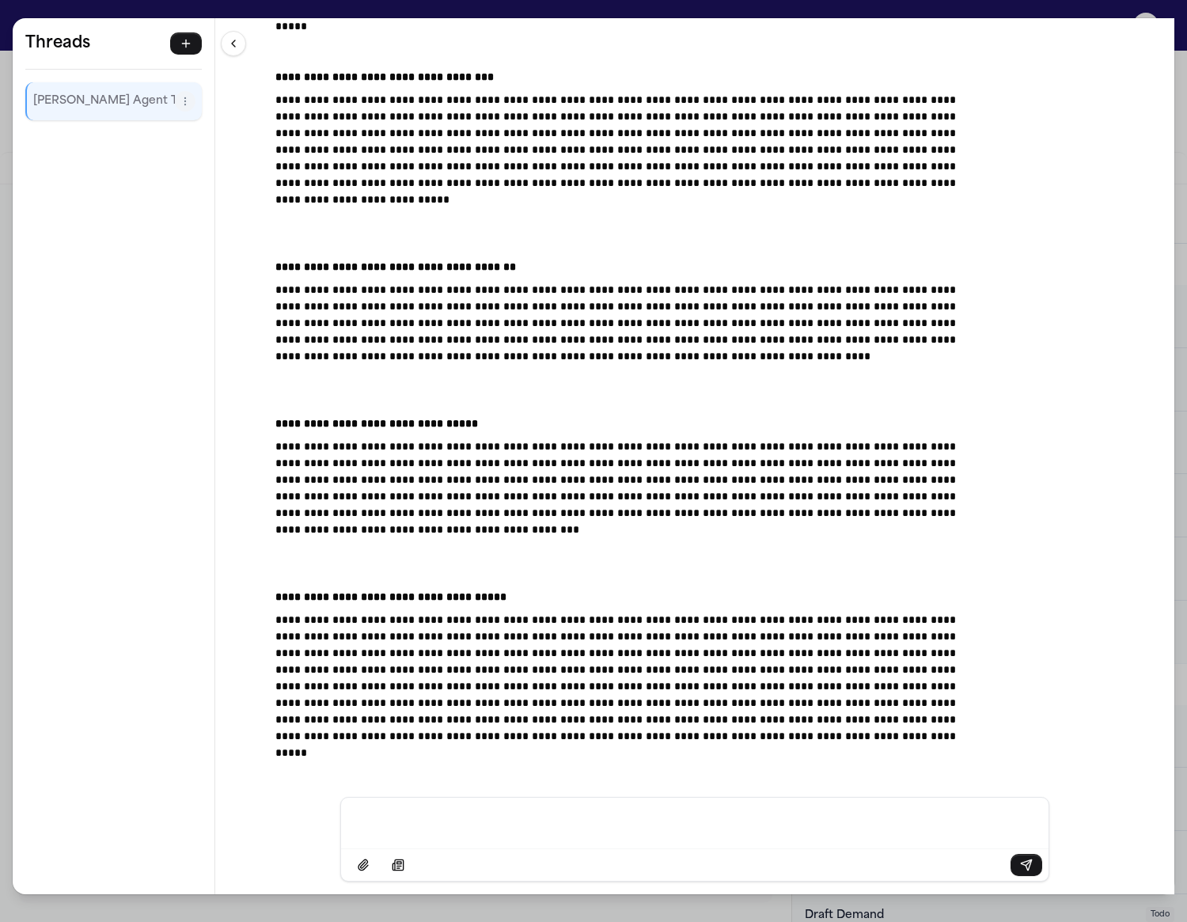
scroll to position [14988, 0]
